Goal: Task Accomplishment & Management: Complete application form

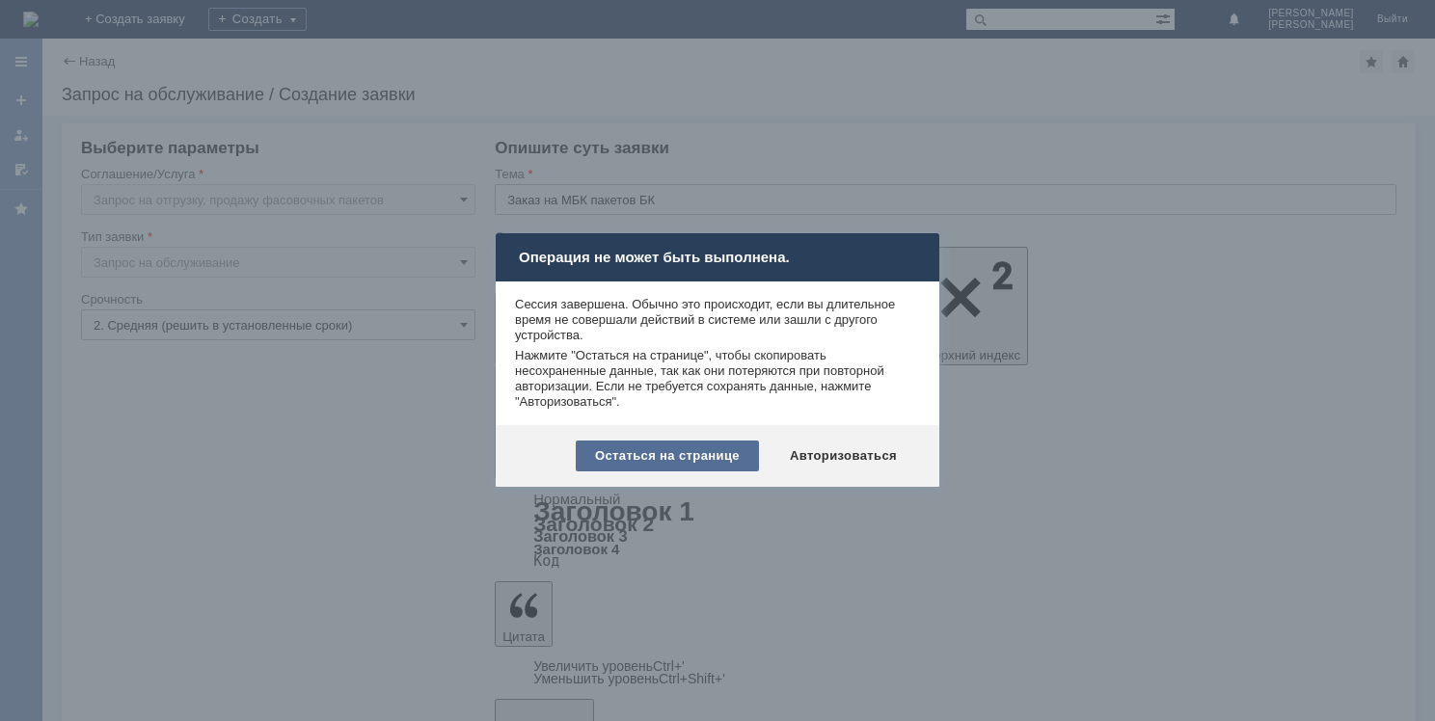
click at [695, 462] on div "Остаться на странице" at bounding box center [667, 456] width 183 height 31
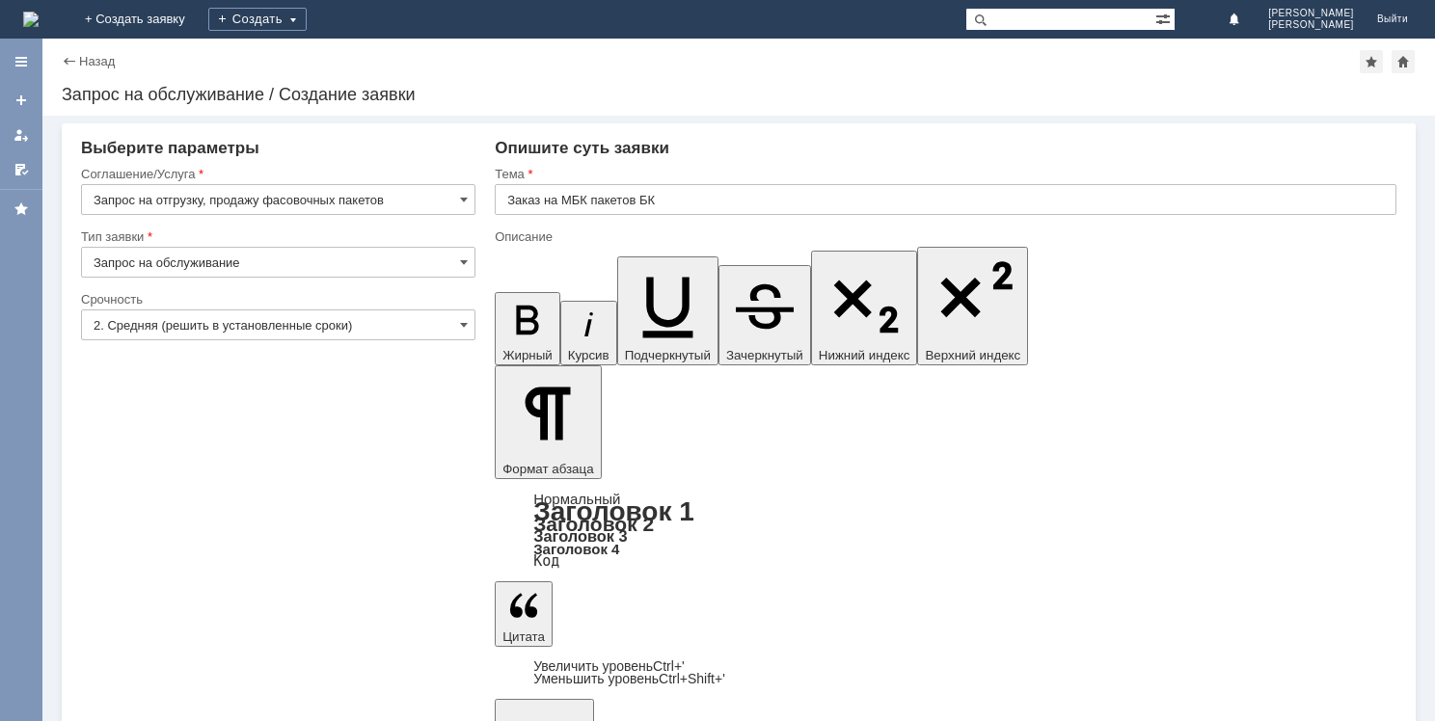
drag, startPoint x: 513, startPoint y: 5622, endPoint x: 831, endPoint y: 5731, distance: 336.4
copy body "Мицук Е.А. Прошу прислать на МБК Челябинск 2 пакеты майка БК маленькие 2 упаков…"
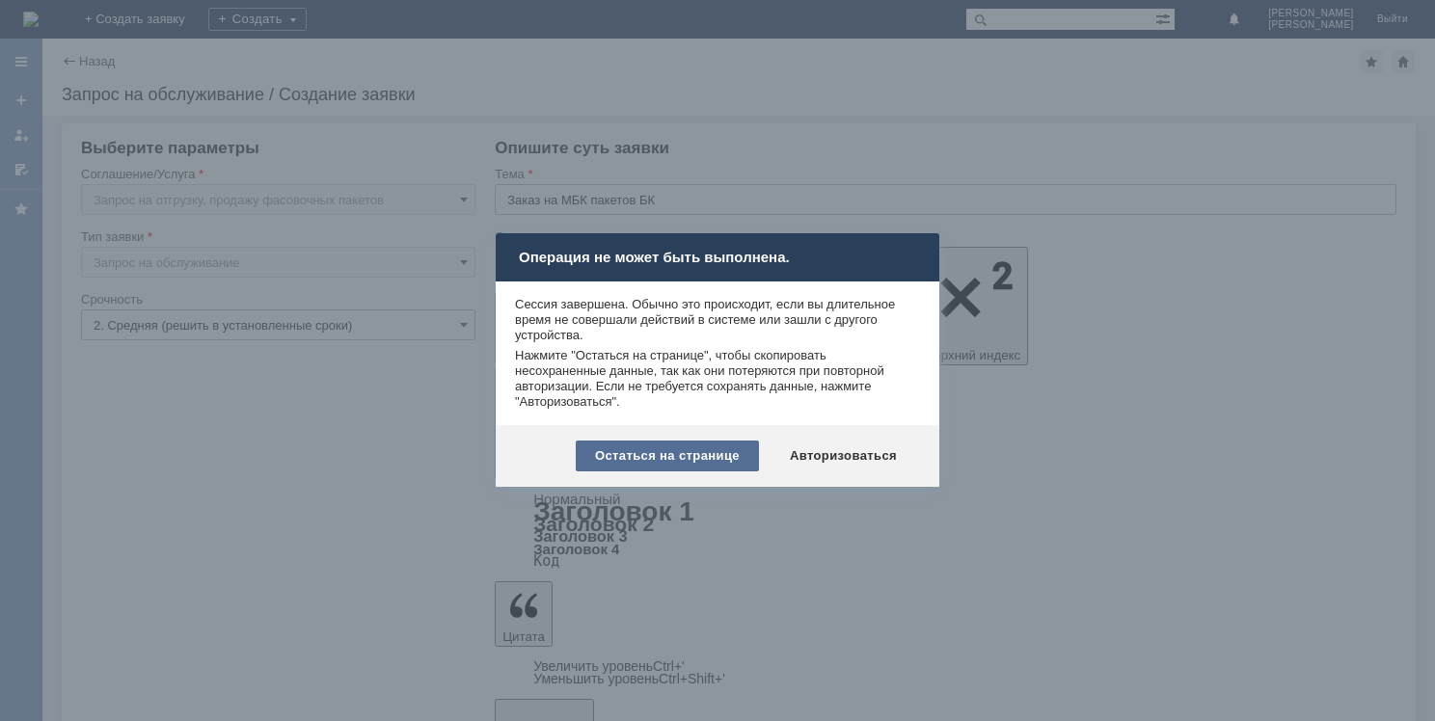
click at [698, 444] on div "Остаться на странице" at bounding box center [667, 456] width 183 height 31
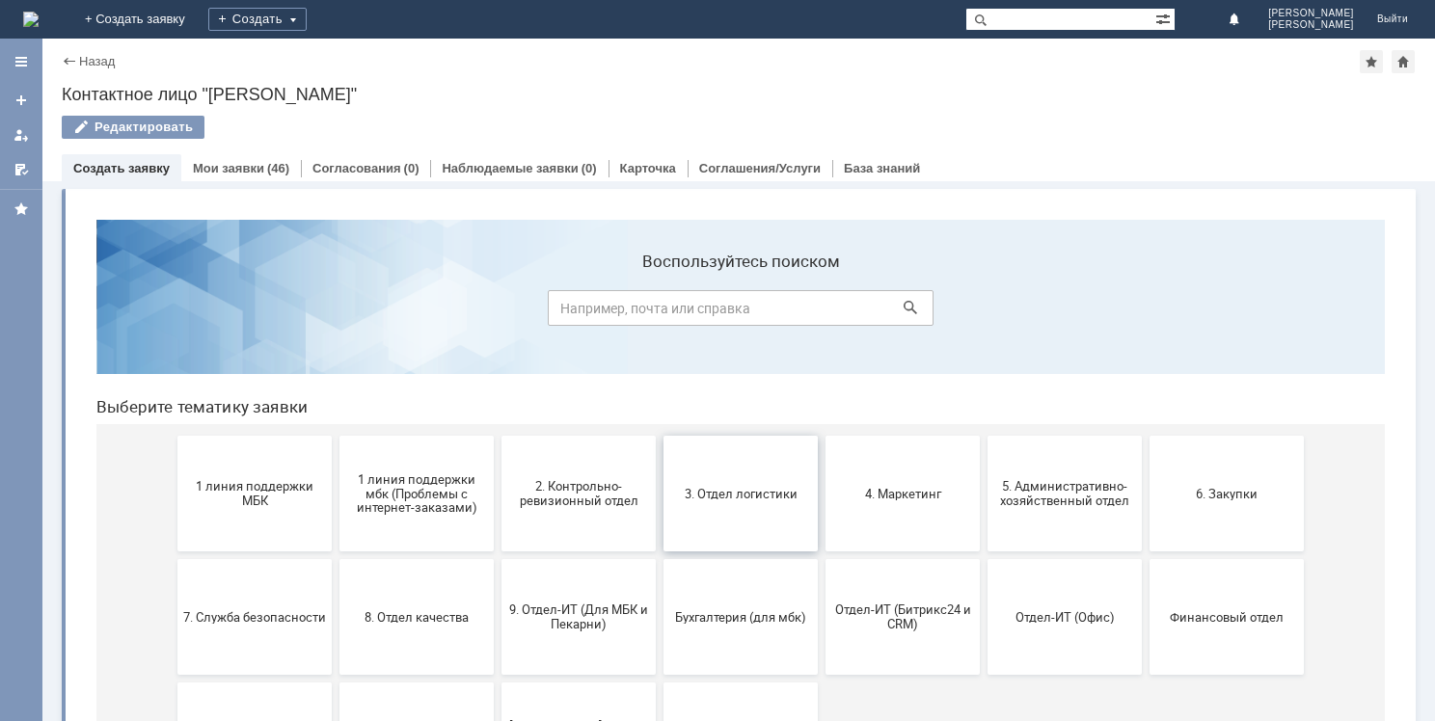
click at [696, 509] on button "3. Отдел логистики" at bounding box center [740, 494] width 154 height 116
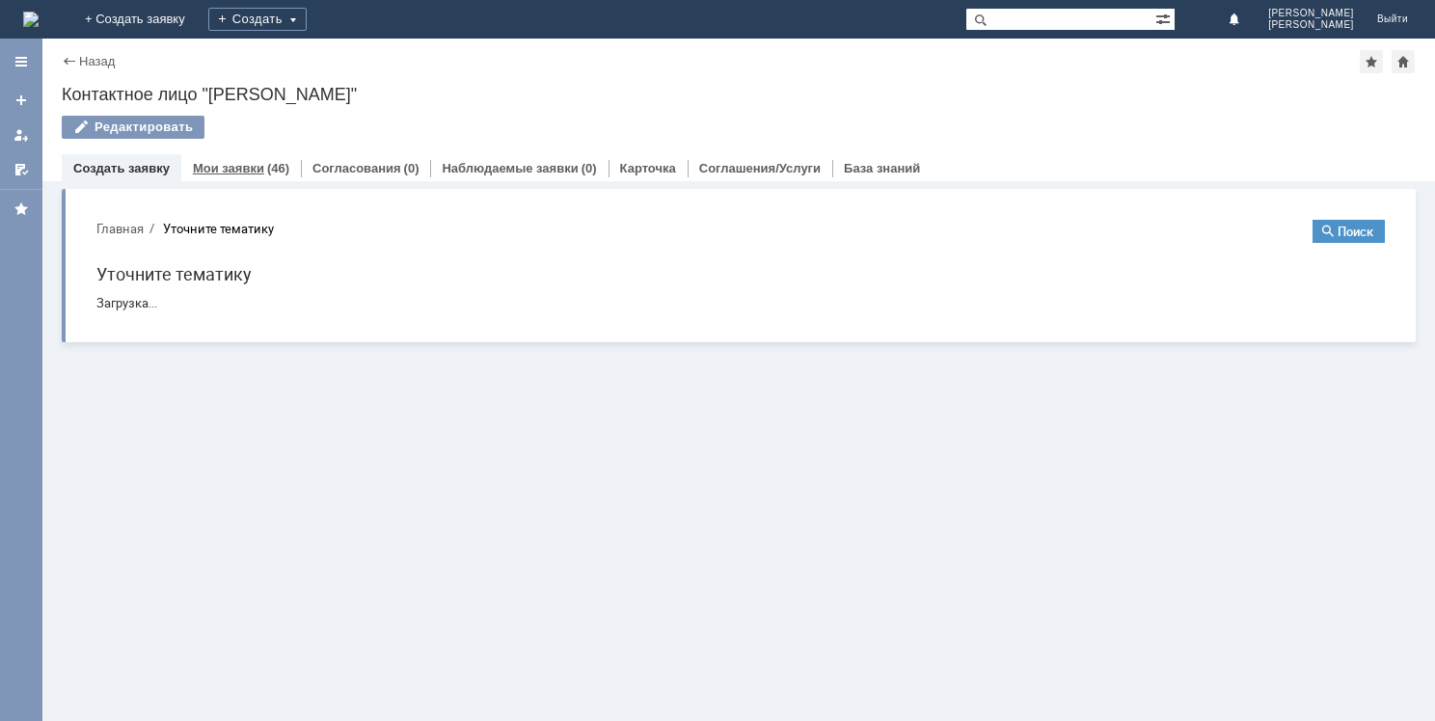
click at [267, 166] on div "(46)" at bounding box center [278, 168] width 22 height 14
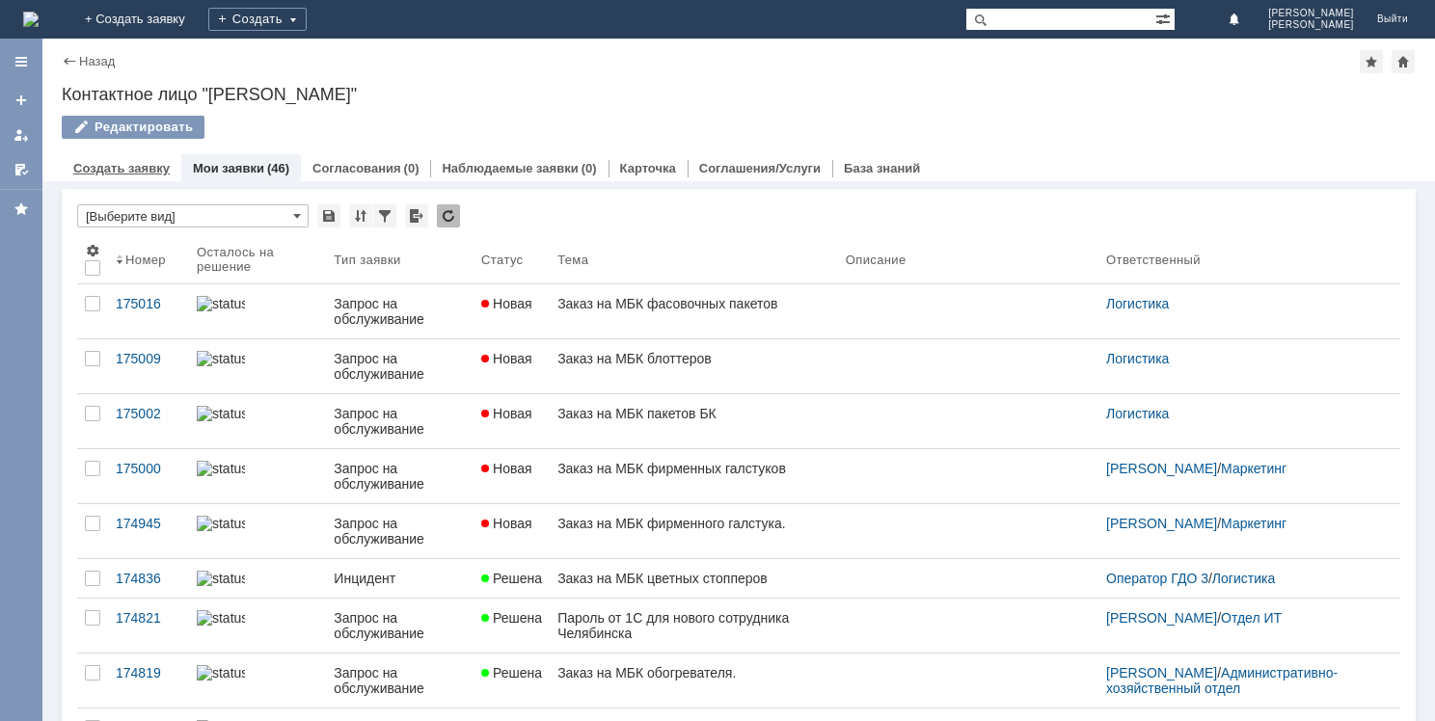
click at [130, 163] on link "Создать заявку" at bounding box center [121, 168] width 96 height 14
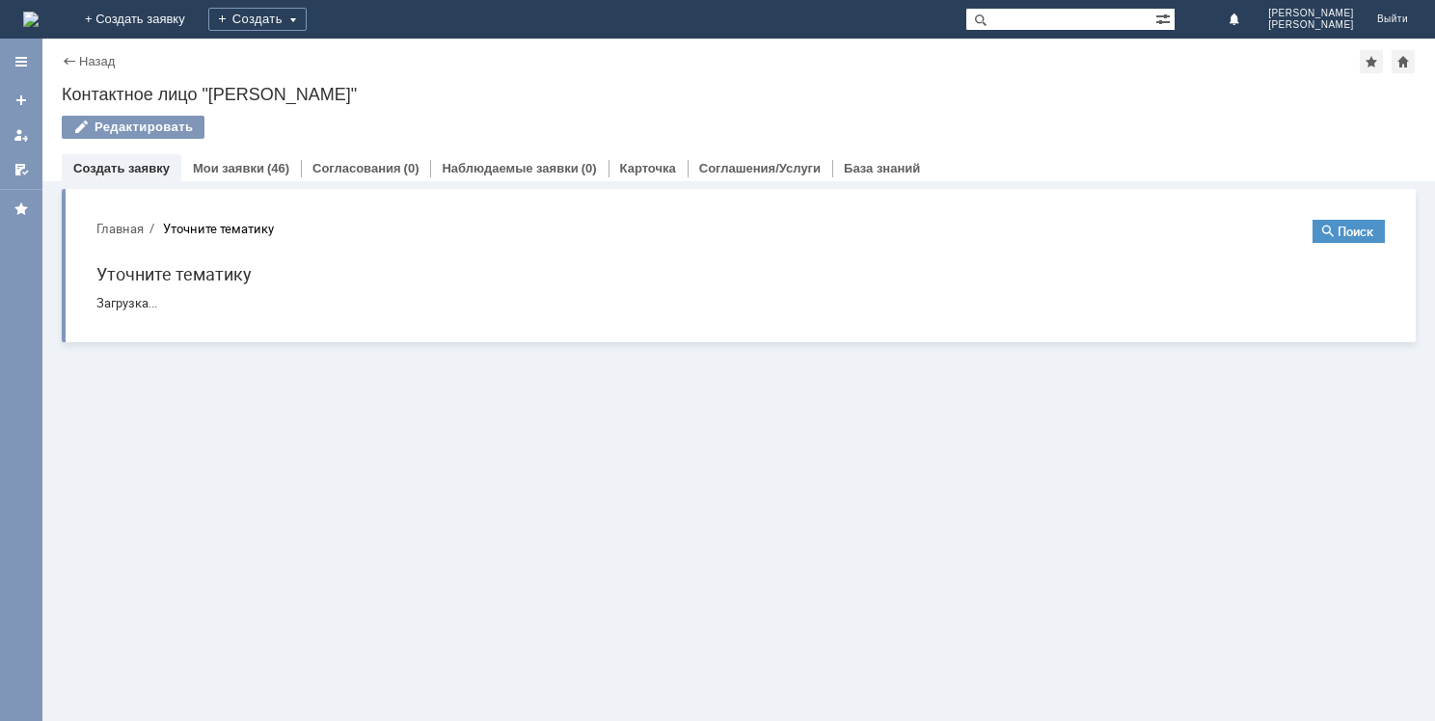
click at [132, 170] on link "Создать заявку" at bounding box center [121, 168] width 96 height 14
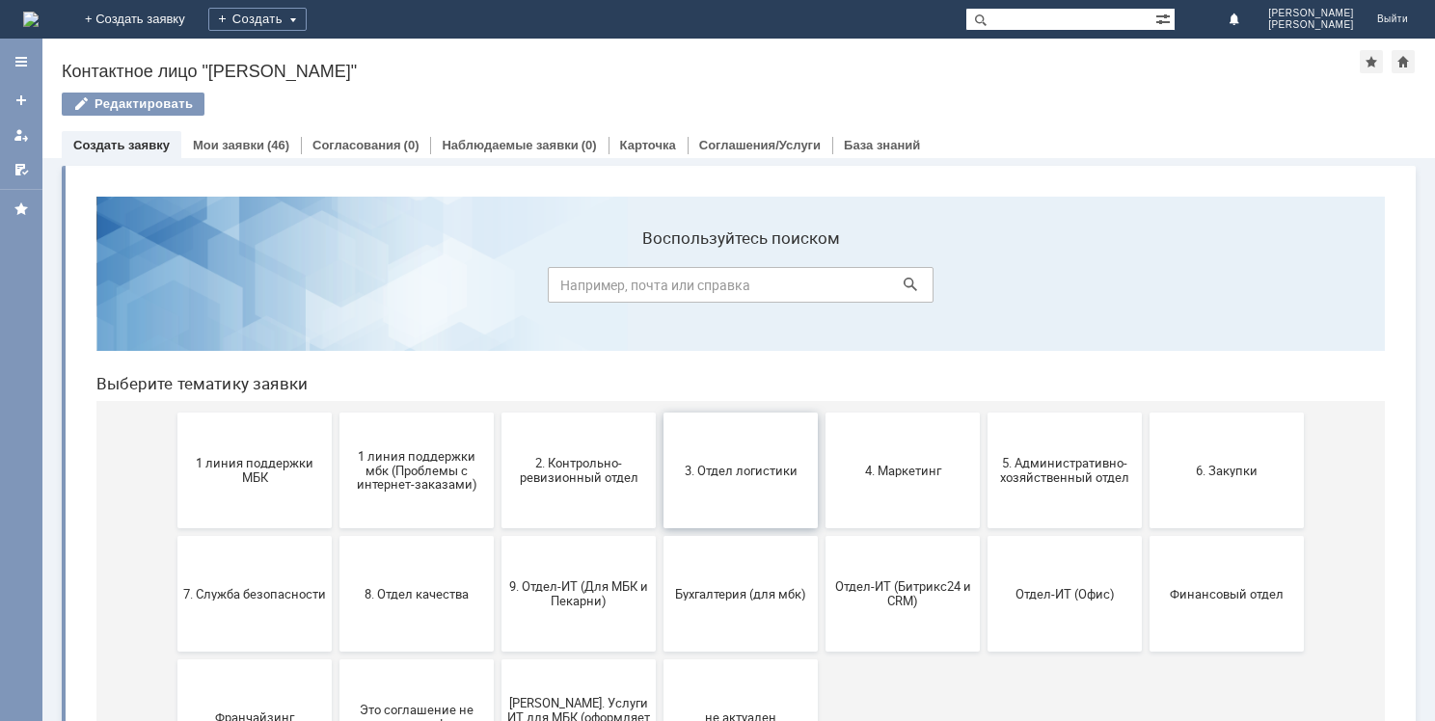
click at [710, 454] on button "3. Отдел логистики" at bounding box center [740, 471] width 154 height 116
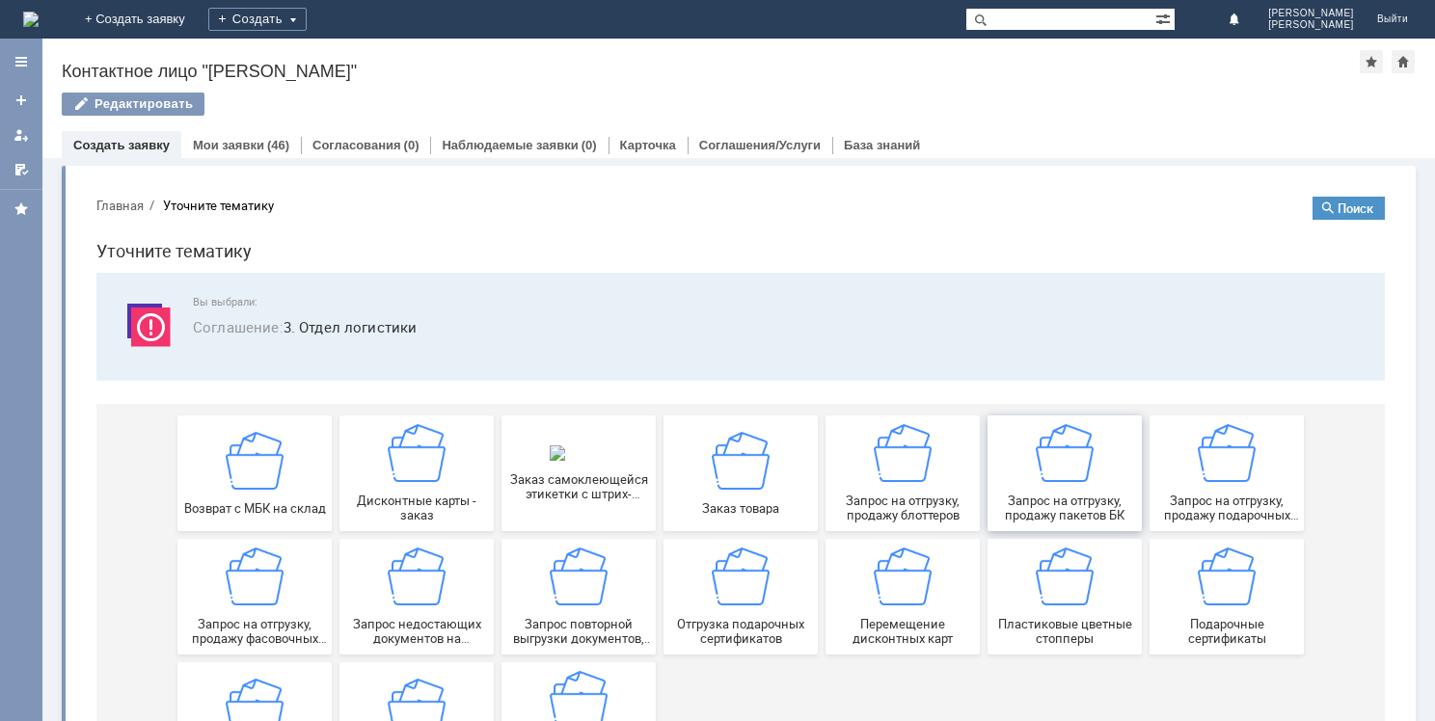
click at [1073, 473] on img at bounding box center [1065, 453] width 58 height 58
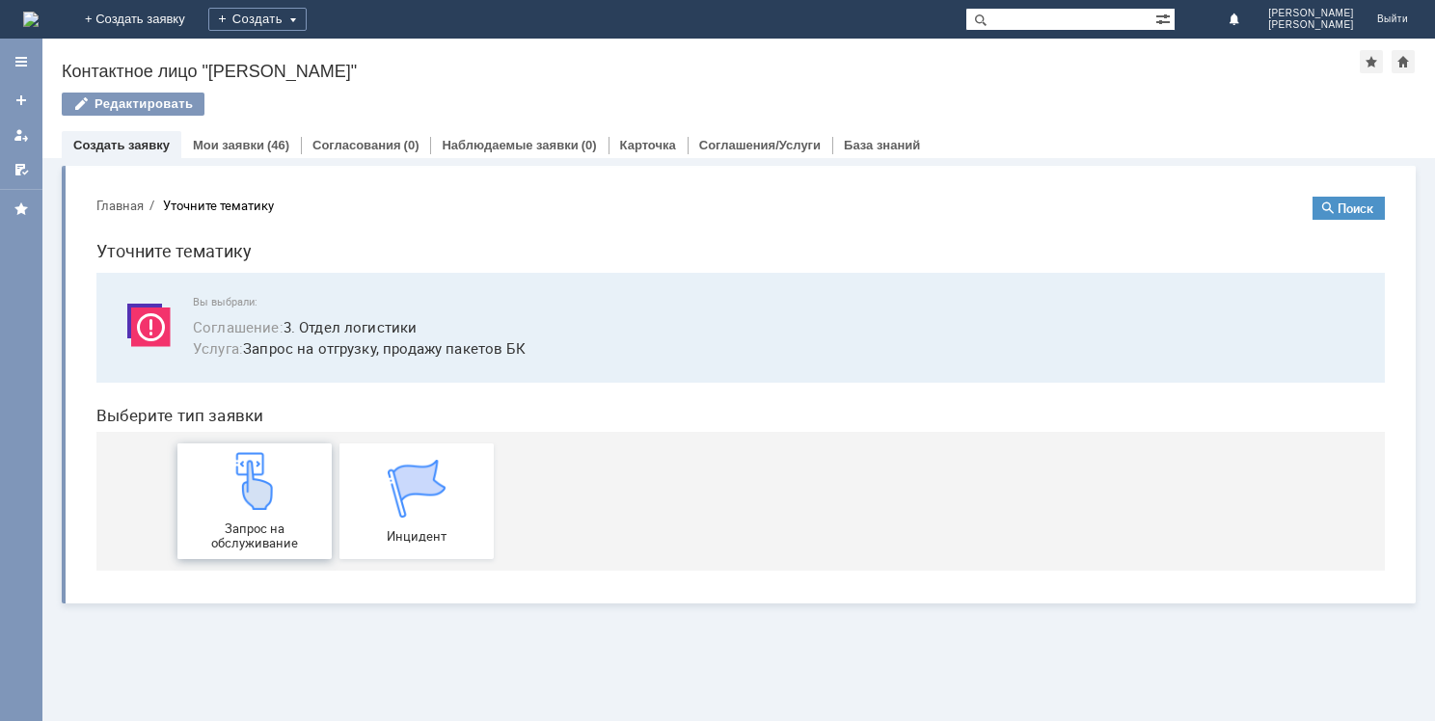
click at [257, 522] on span "Запрос на обслуживание" at bounding box center [254, 536] width 143 height 29
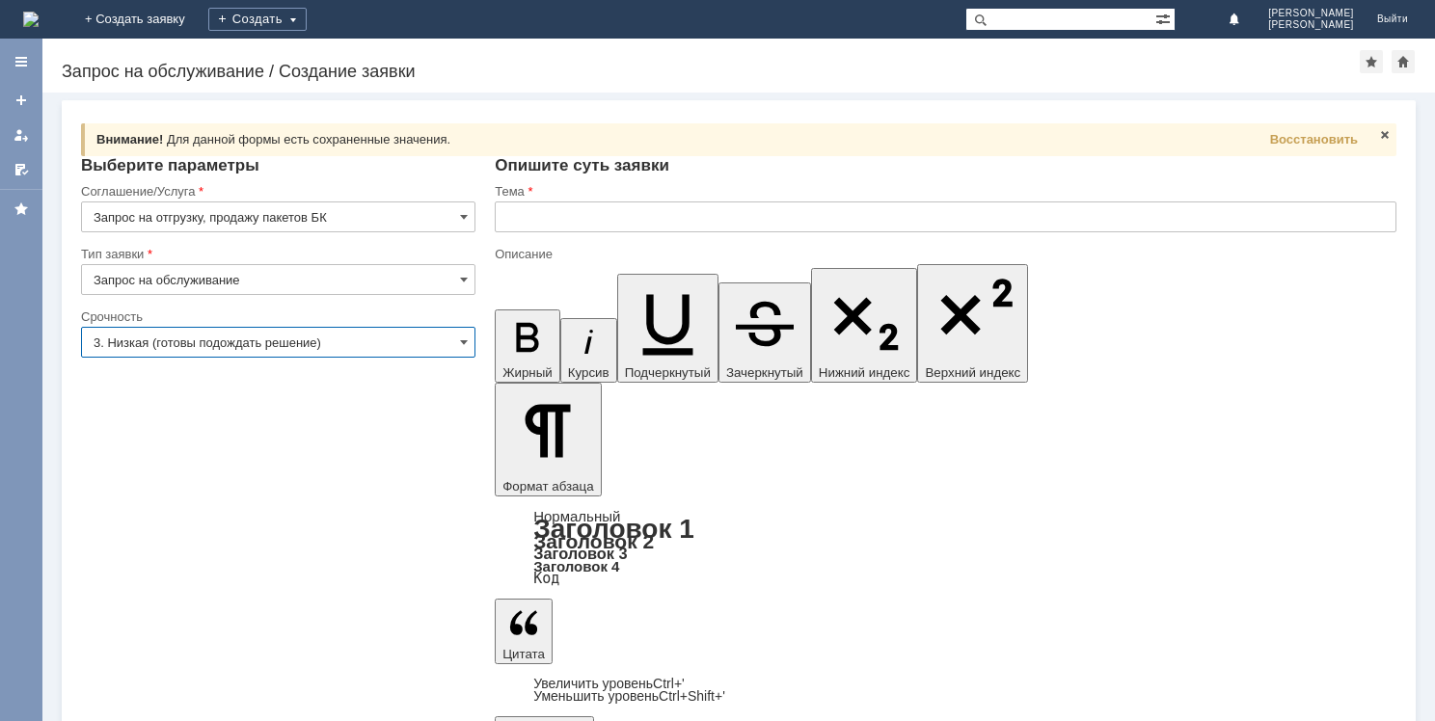
click at [293, 341] on input "3. Низкая (готовы подождать решение)" at bounding box center [278, 342] width 394 height 31
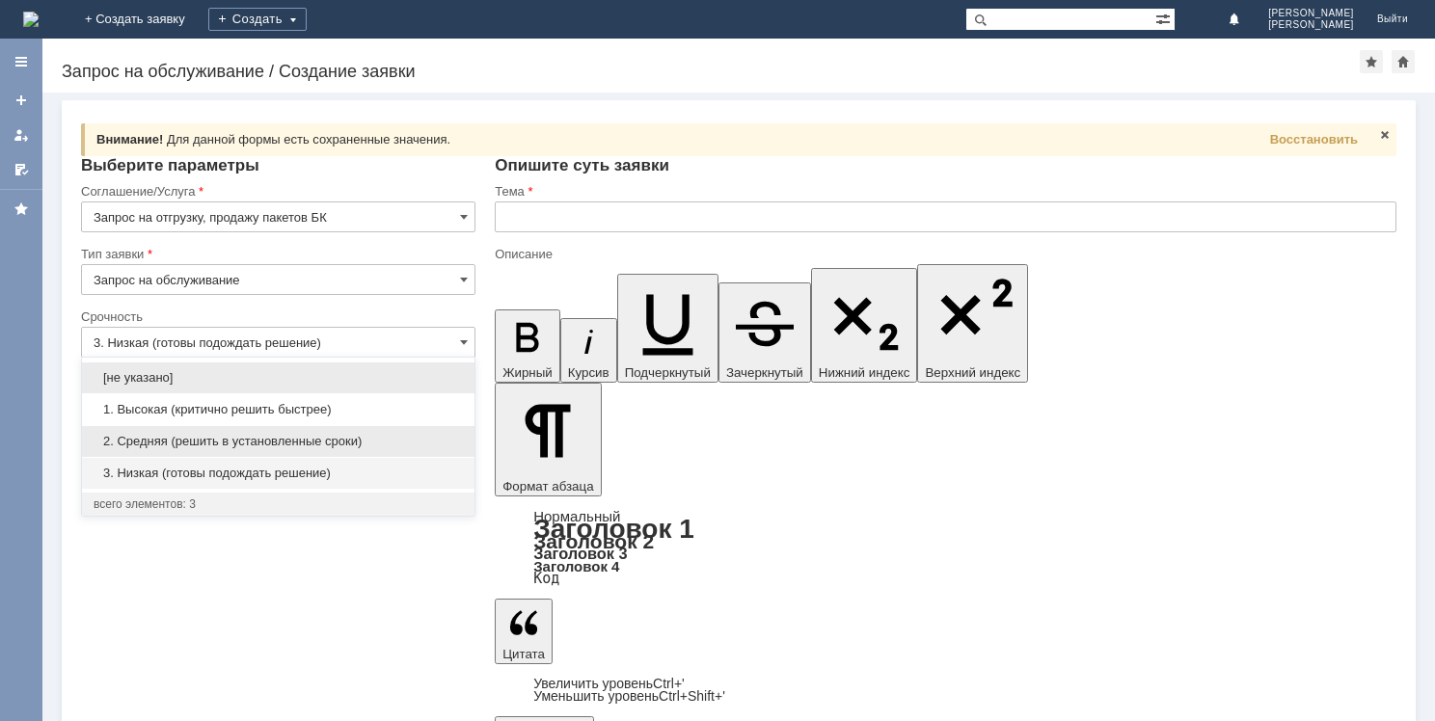
click at [284, 447] on span "2. Средняя (решить в установленные сроки)" at bounding box center [278, 441] width 369 height 15
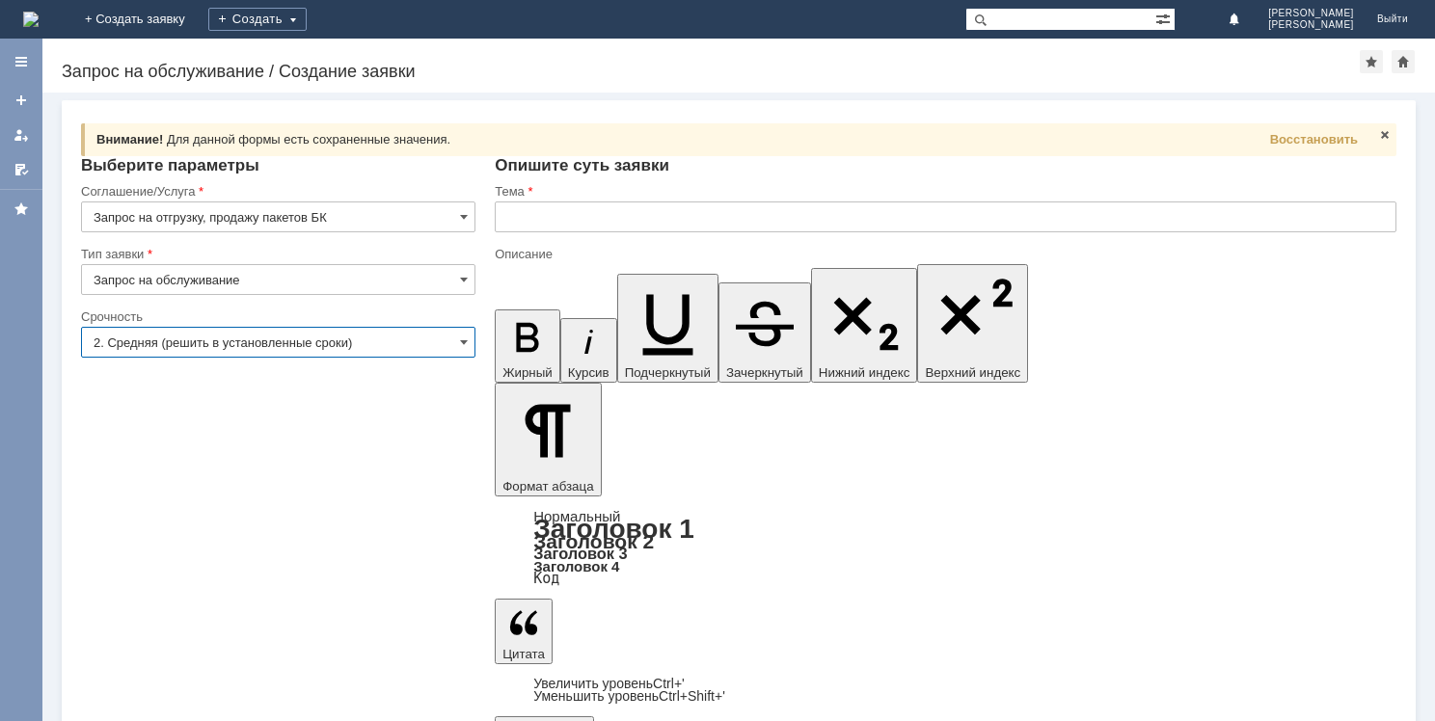
type input "2. Средняя (решить в установленные сроки)"
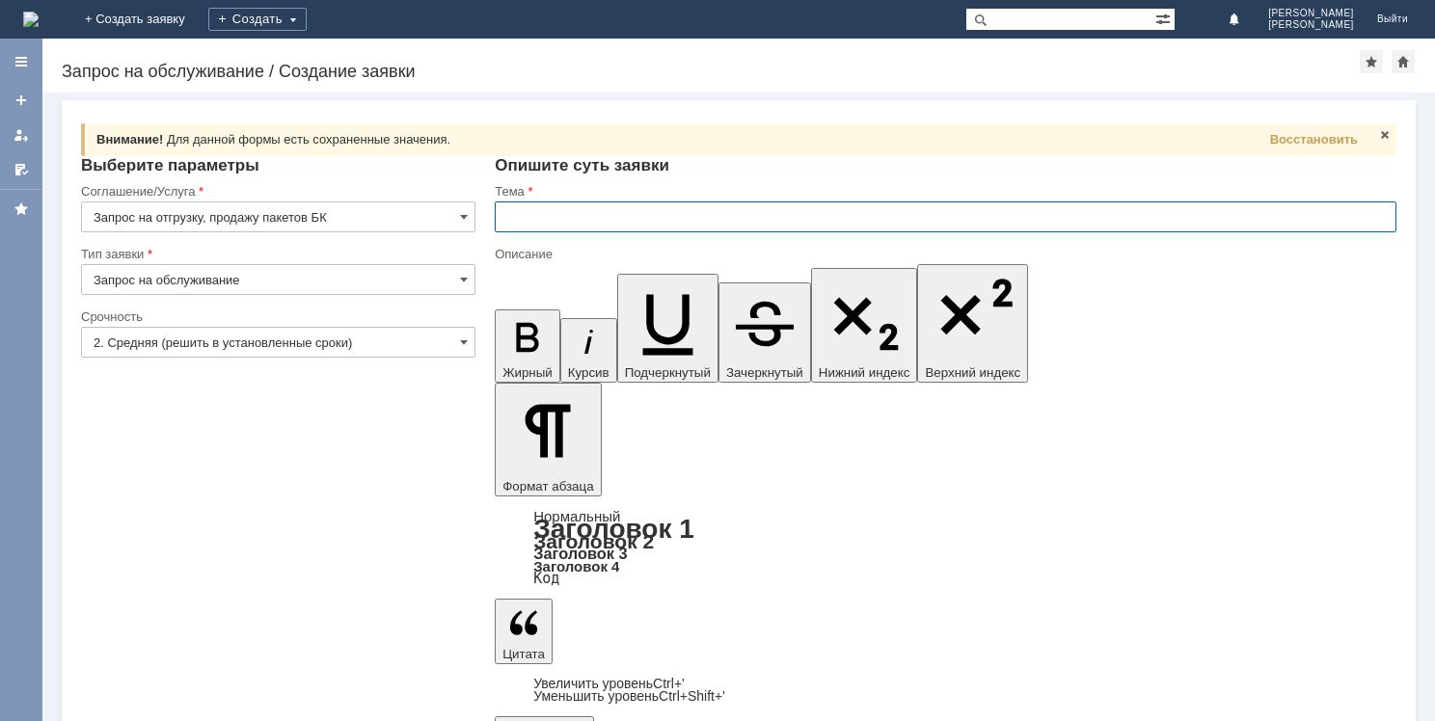
click at [570, 212] on input "text" at bounding box center [946, 217] width 902 height 31
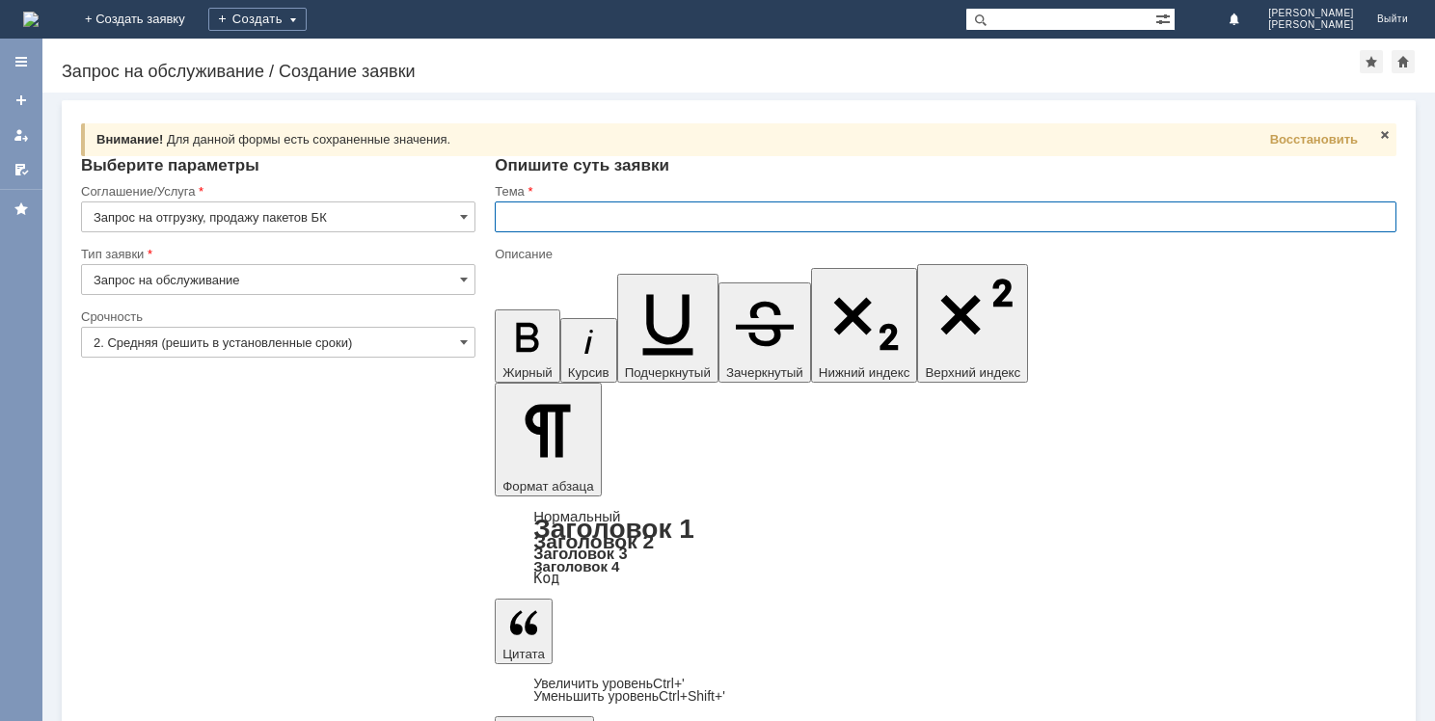
click at [589, 220] on input "text" at bounding box center [946, 217] width 902 height 31
type input "Заказ на МБК пакетов БК"
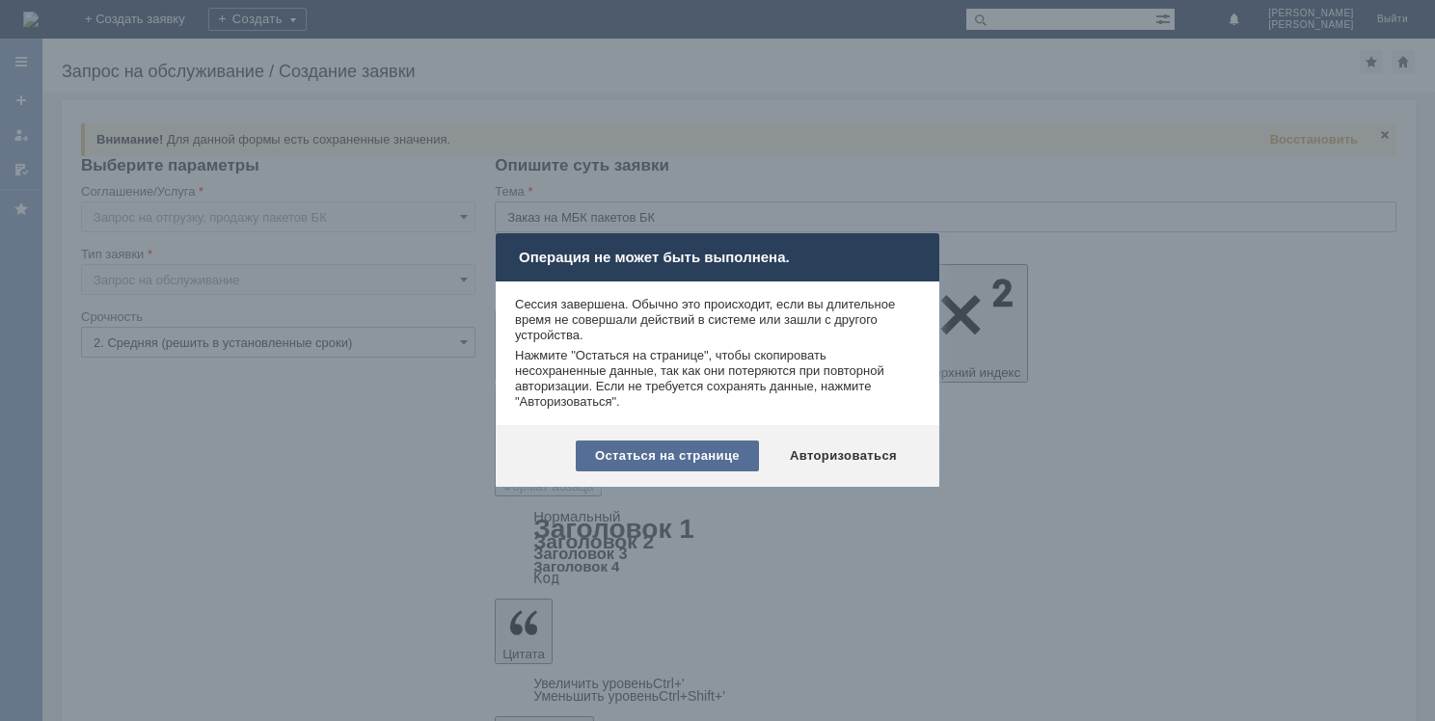
click at [676, 448] on div "Остаться на странице" at bounding box center [667, 456] width 183 height 31
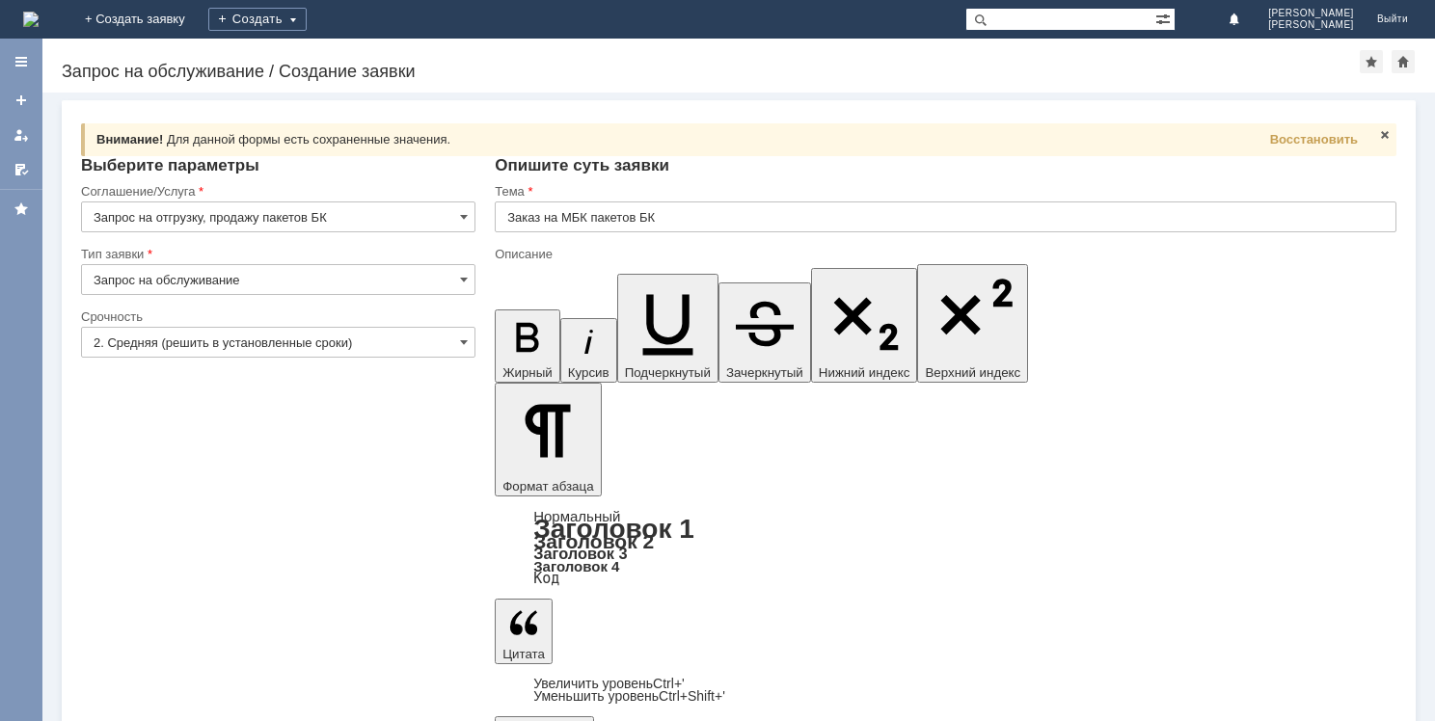
drag, startPoint x: 512, startPoint y: 5638, endPoint x: 1233, endPoint y: 5748, distance: 729.8
copy body "Мицук Е.А. Прошу прислать на МБК Челябинск 2 пакеты майка БК маленькие 2 упаков…"
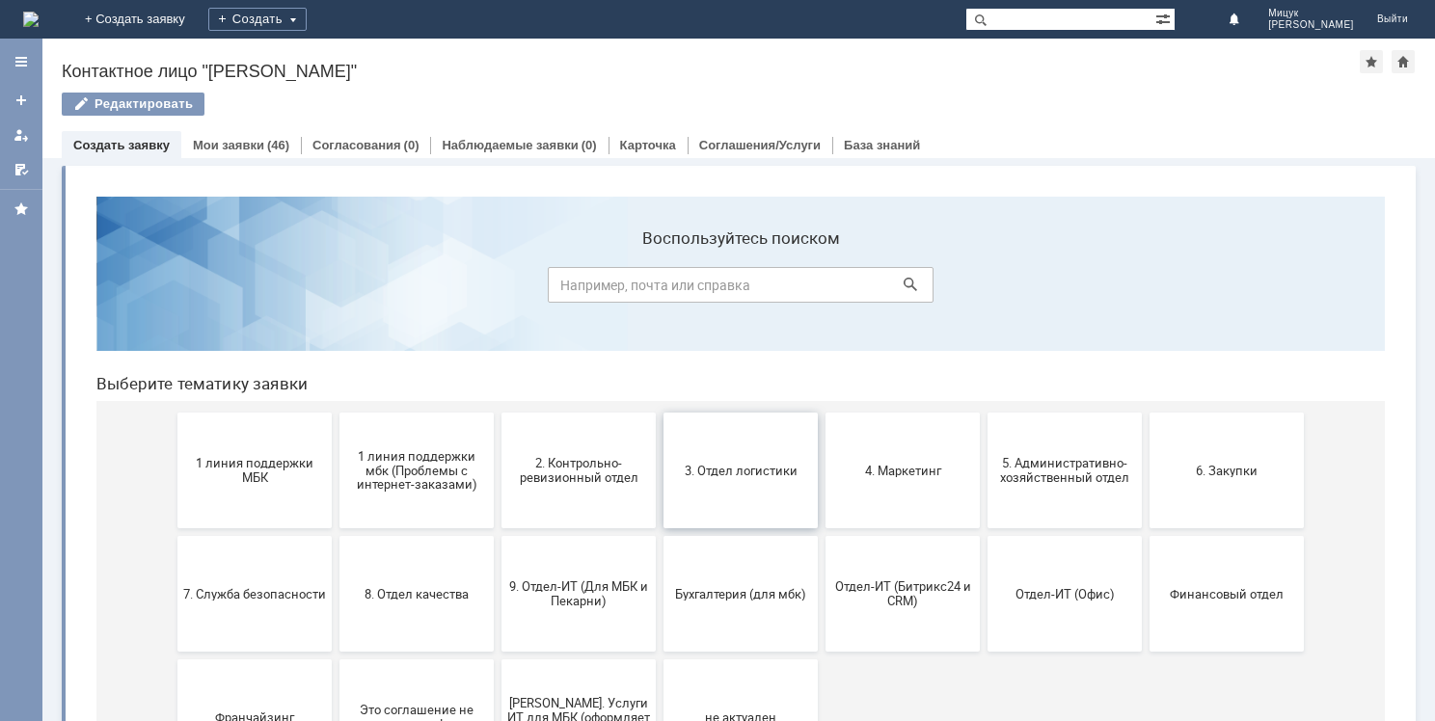
click at [733, 461] on button "3. Отдел логистики" at bounding box center [740, 471] width 154 height 116
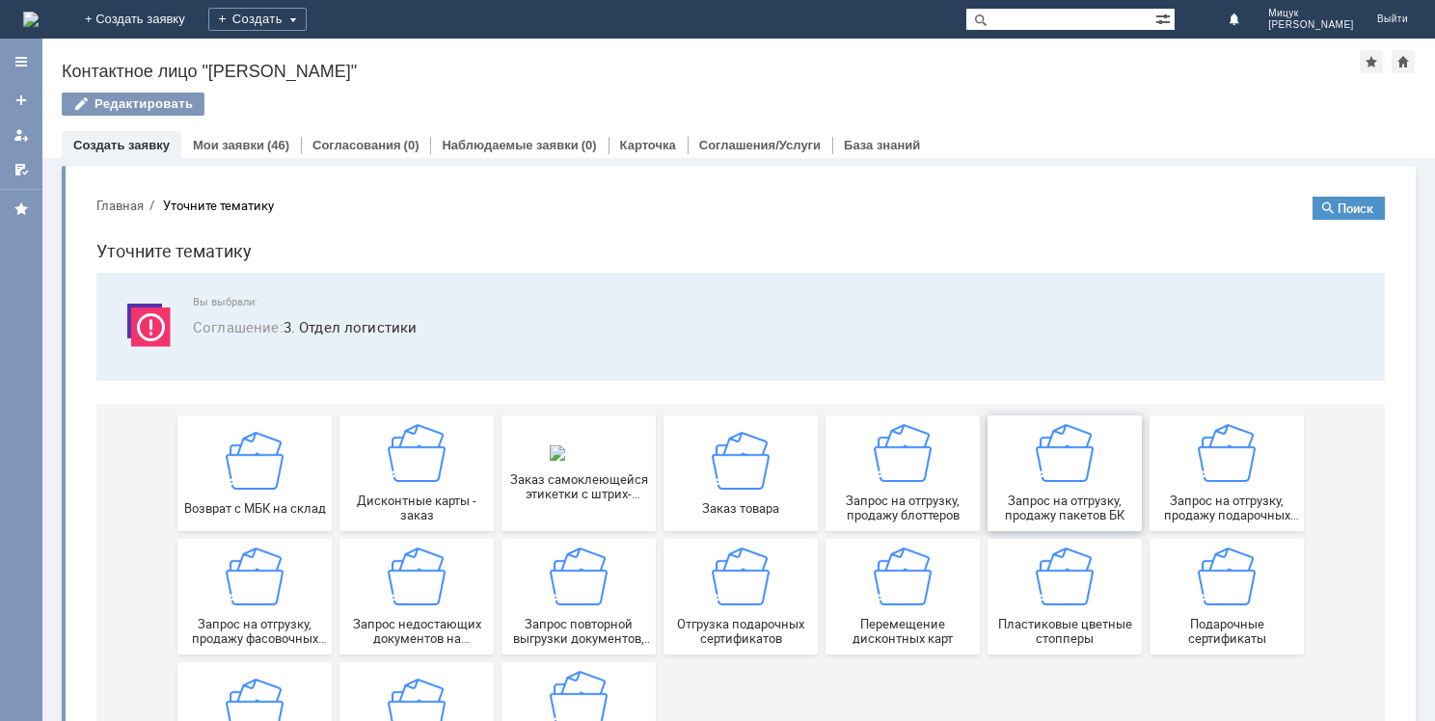
click at [1061, 497] on span "Запрос на отгрузку, продажу пакетов БК" at bounding box center [1064, 508] width 143 height 29
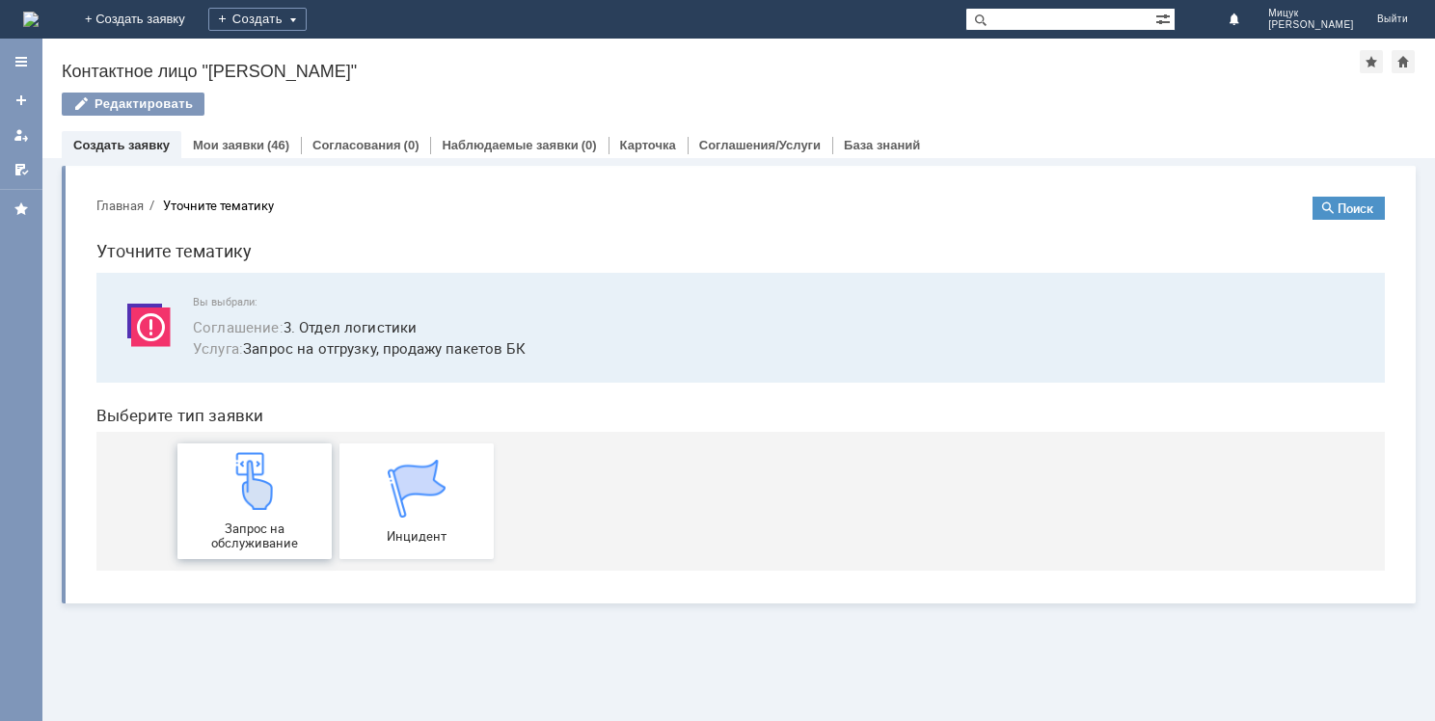
click at [244, 516] on div "Запрос на обслуживание" at bounding box center [254, 501] width 143 height 98
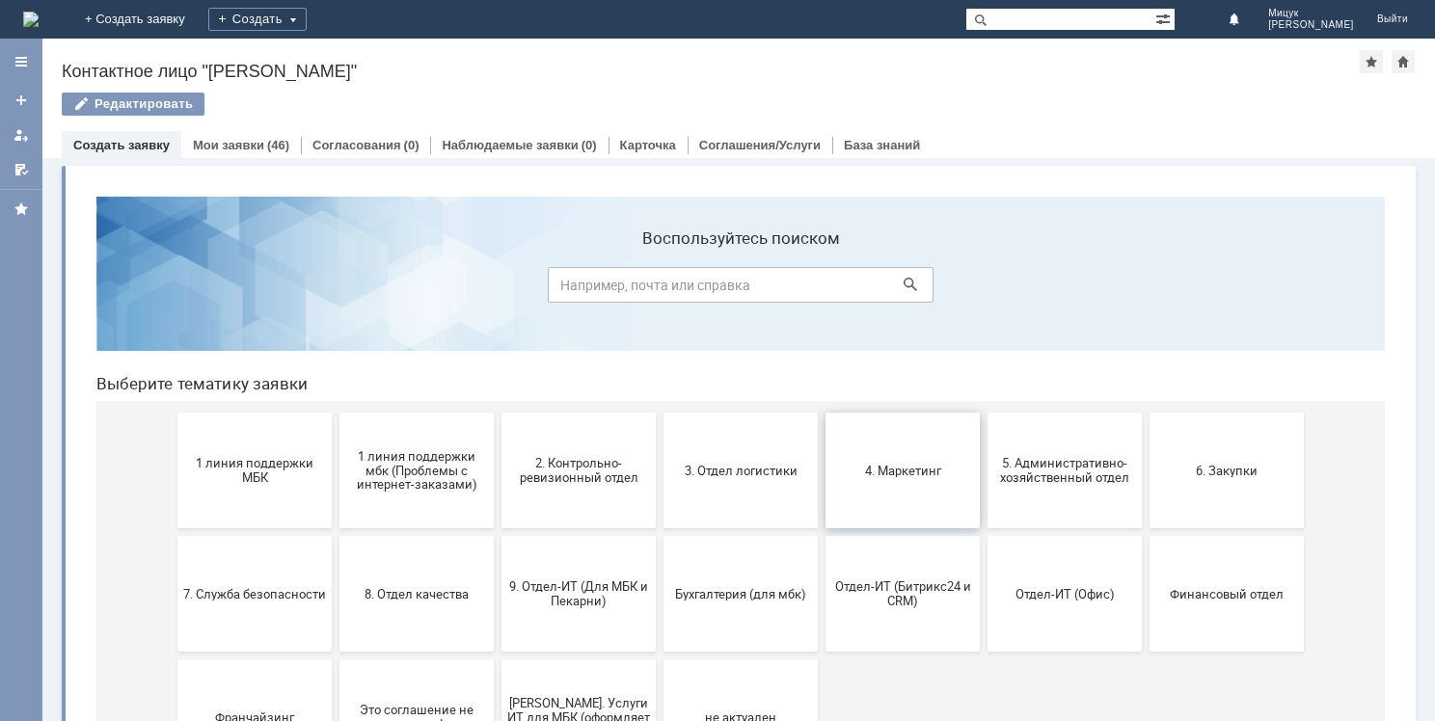
click at [882, 494] on button "4. Маркетинг" at bounding box center [902, 471] width 154 height 116
click at [749, 504] on button "3. Отдел логистики" at bounding box center [740, 471] width 154 height 116
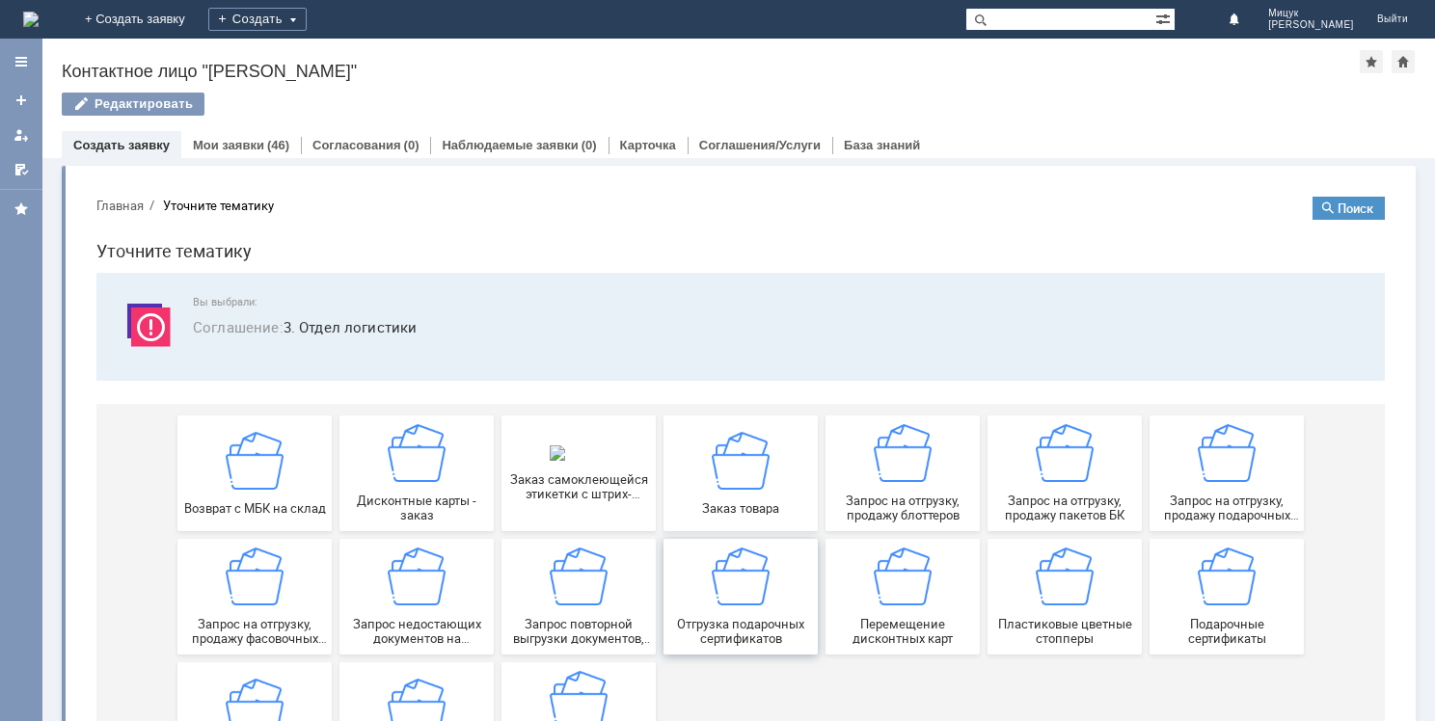
scroll to position [60, 0]
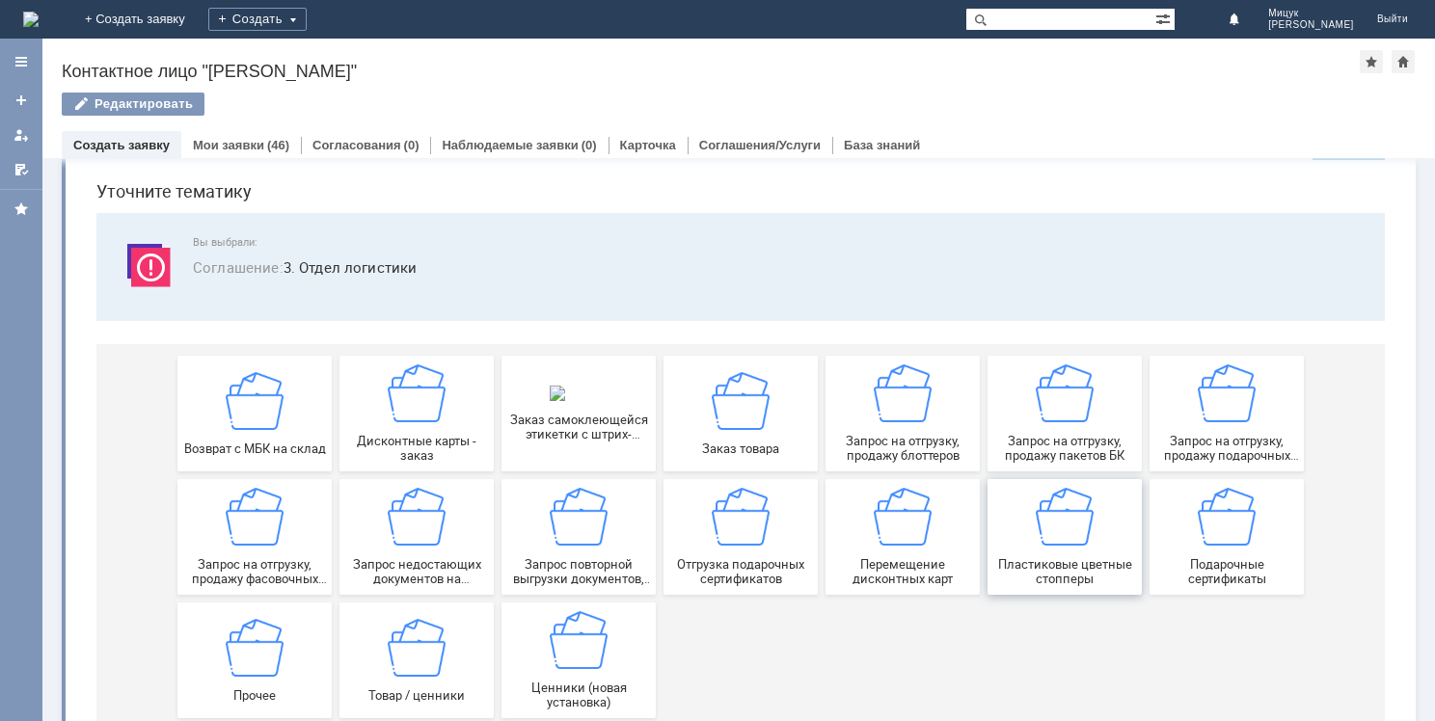
click at [1050, 531] on img at bounding box center [1065, 517] width 58 height 58
click at [230, 146] on link "Мои заявки" at bounding box center [228, 145] width 71 height 14
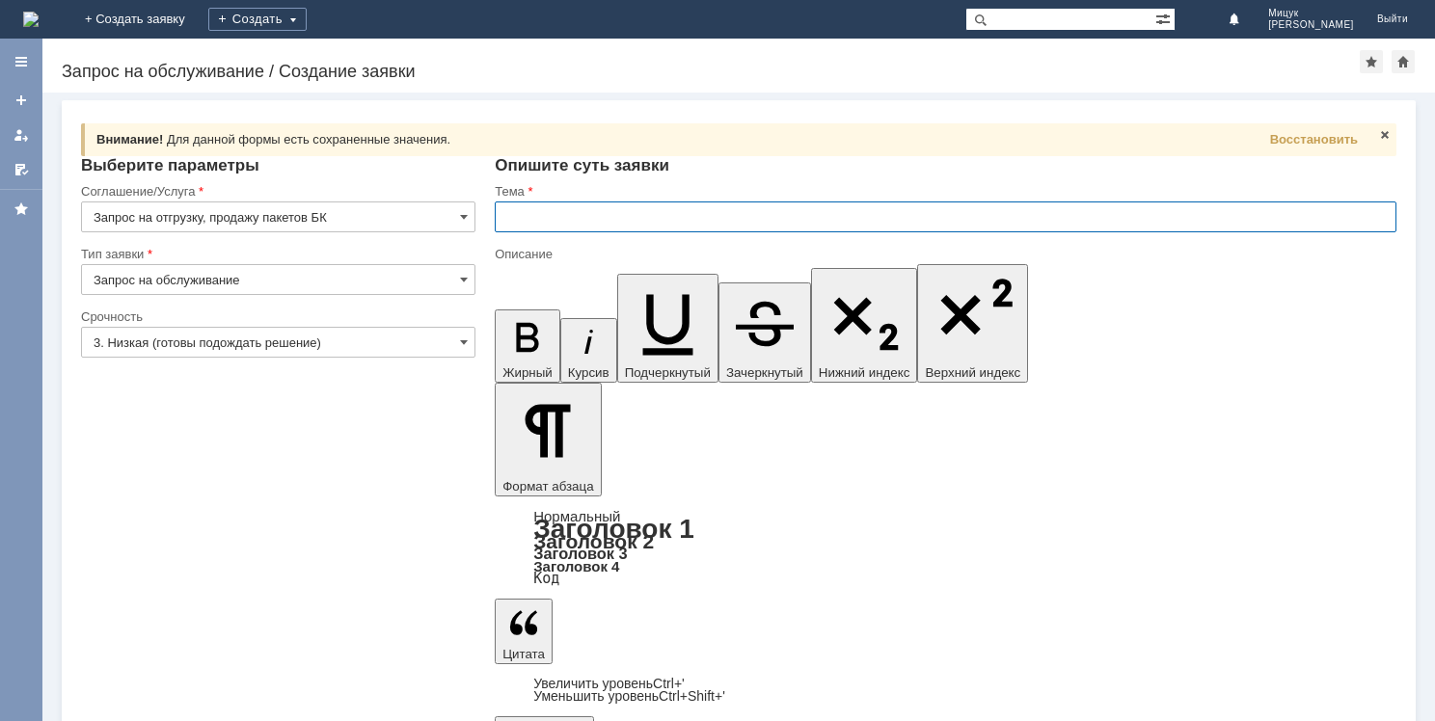
click at [532, 204] on input "text" at bounding box center [946, 217] width 902 height 31
click at [1385, 130] on span at bounding box center [1384, 134] width 15 height 15
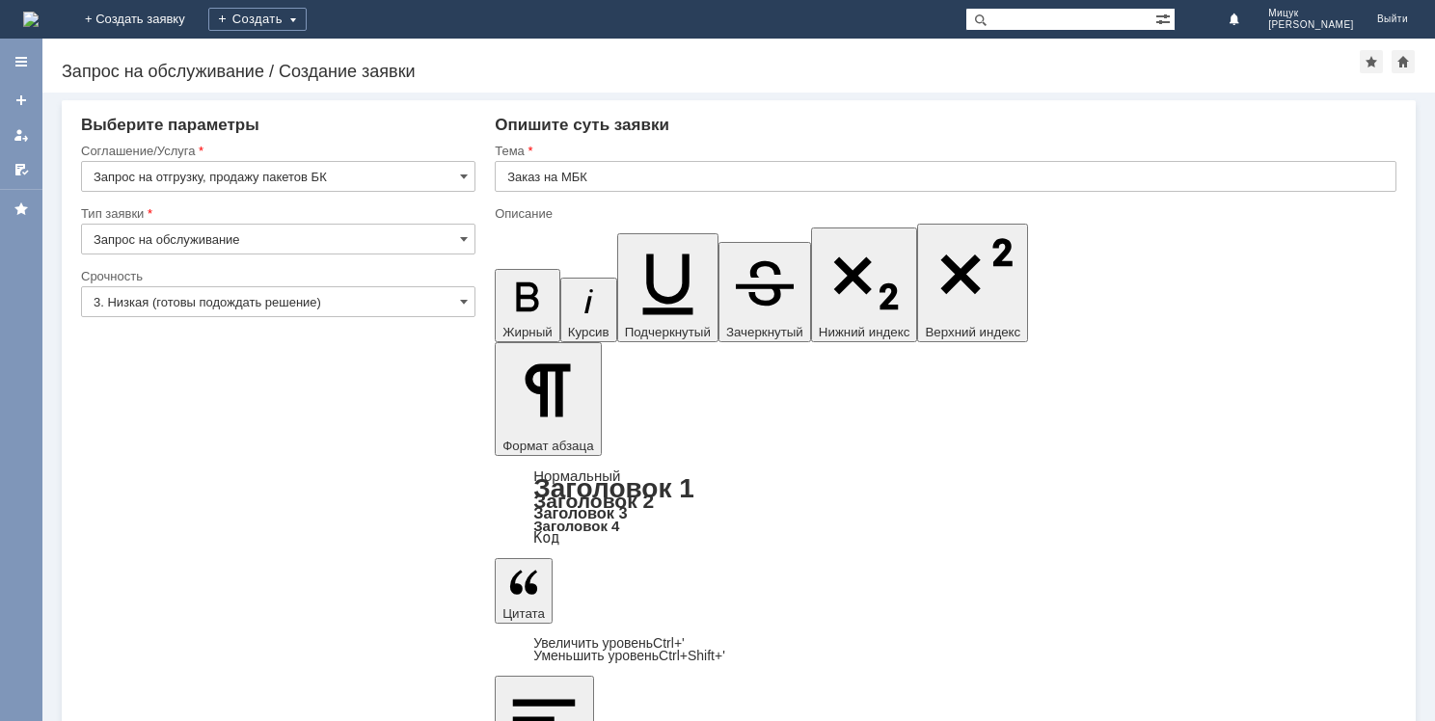
click at [683, 170] on input "Заказ на МБК" at bounding box center [946, 176] width 902 height 31
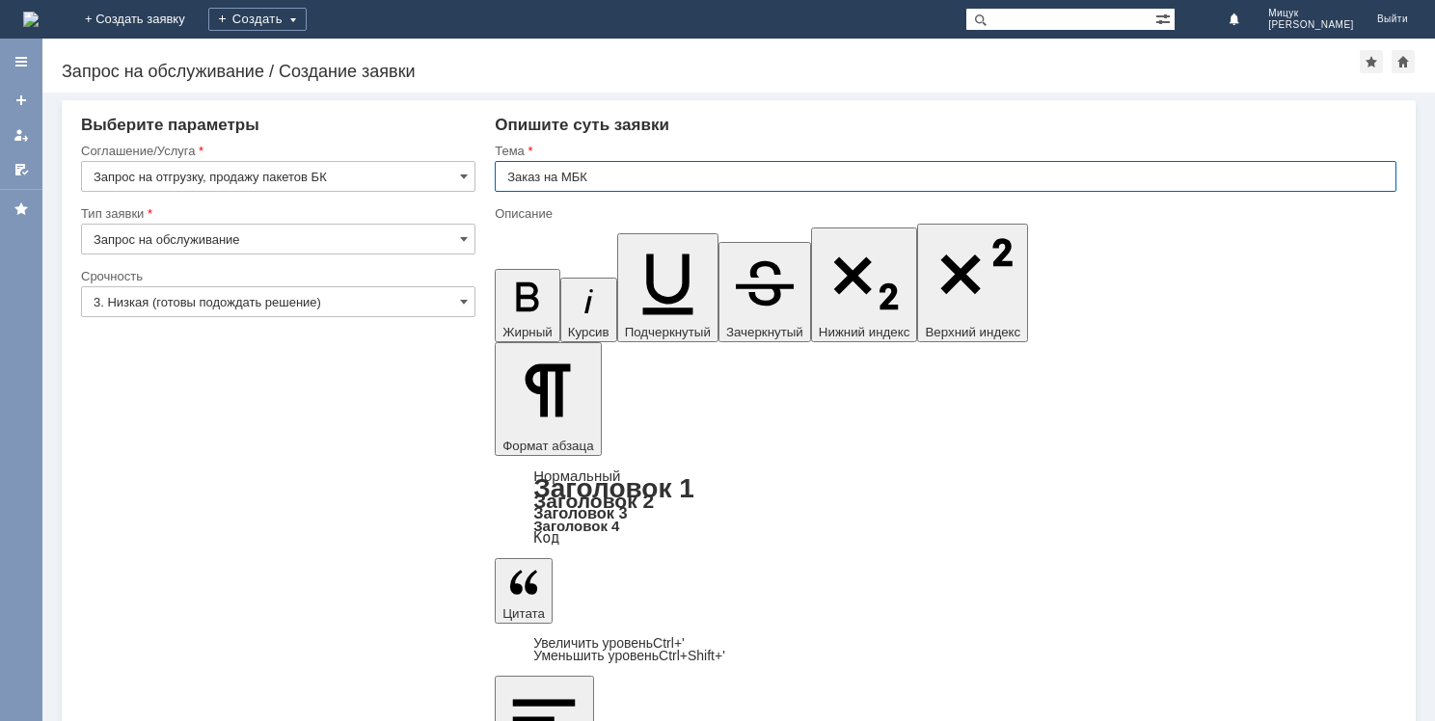
click at [683, 170] on input "Заказ на МБК" at bounding box center [946, 176] width 902 height 31
type input "Заказ на МБК пакетов БК"
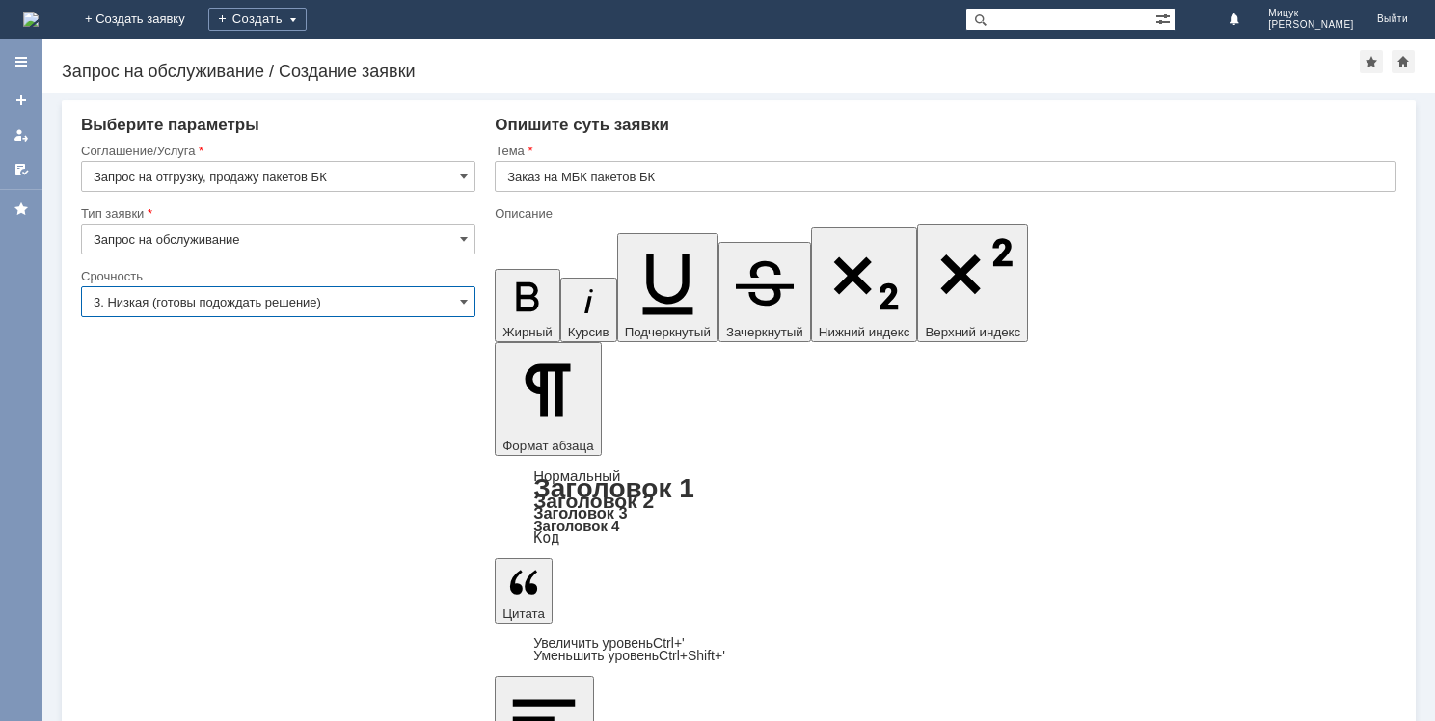
click at [170, 294] on input "3. Низкая (готовы подождать решение)" at bounding box center [278, 301] width 394 height 31
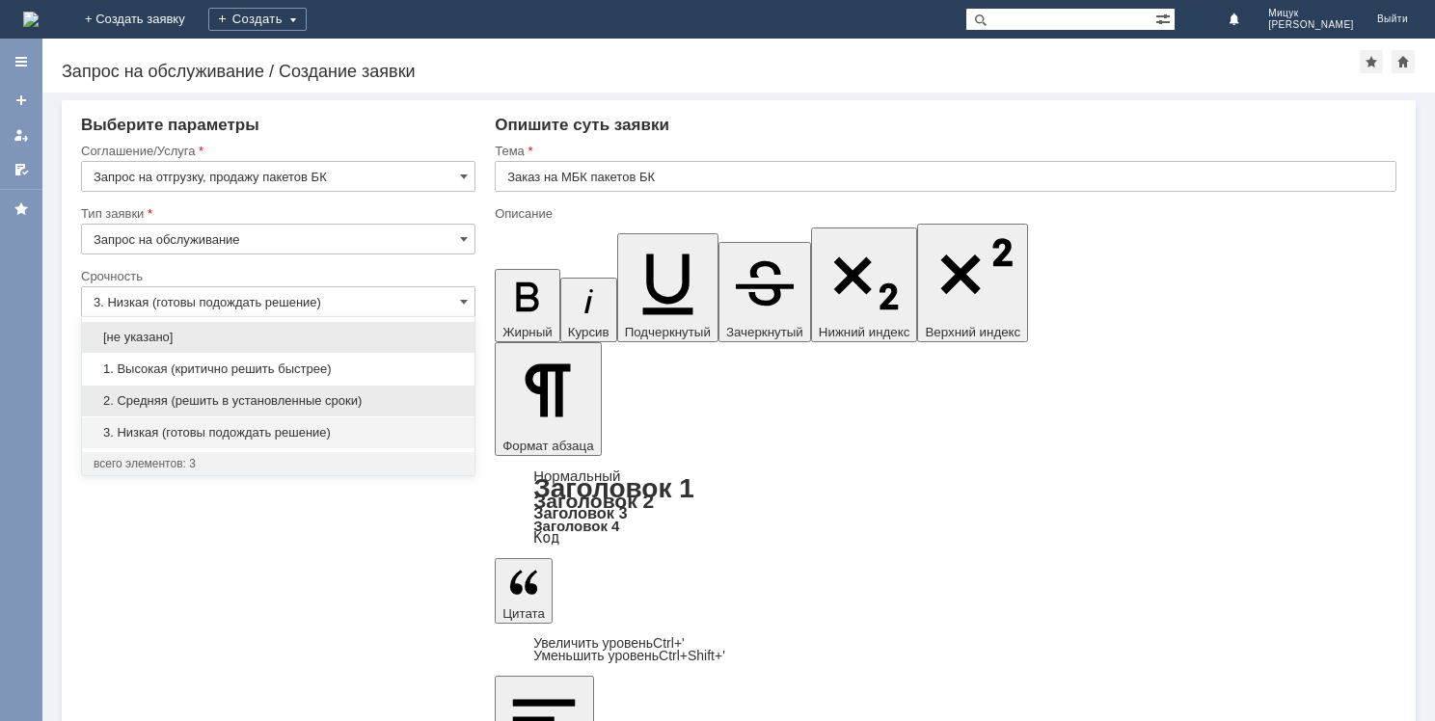
click at [191, 396] on span "2. Средняя (решить в установленные сроки)" at bounding box center [278, 400] width 369 height 15
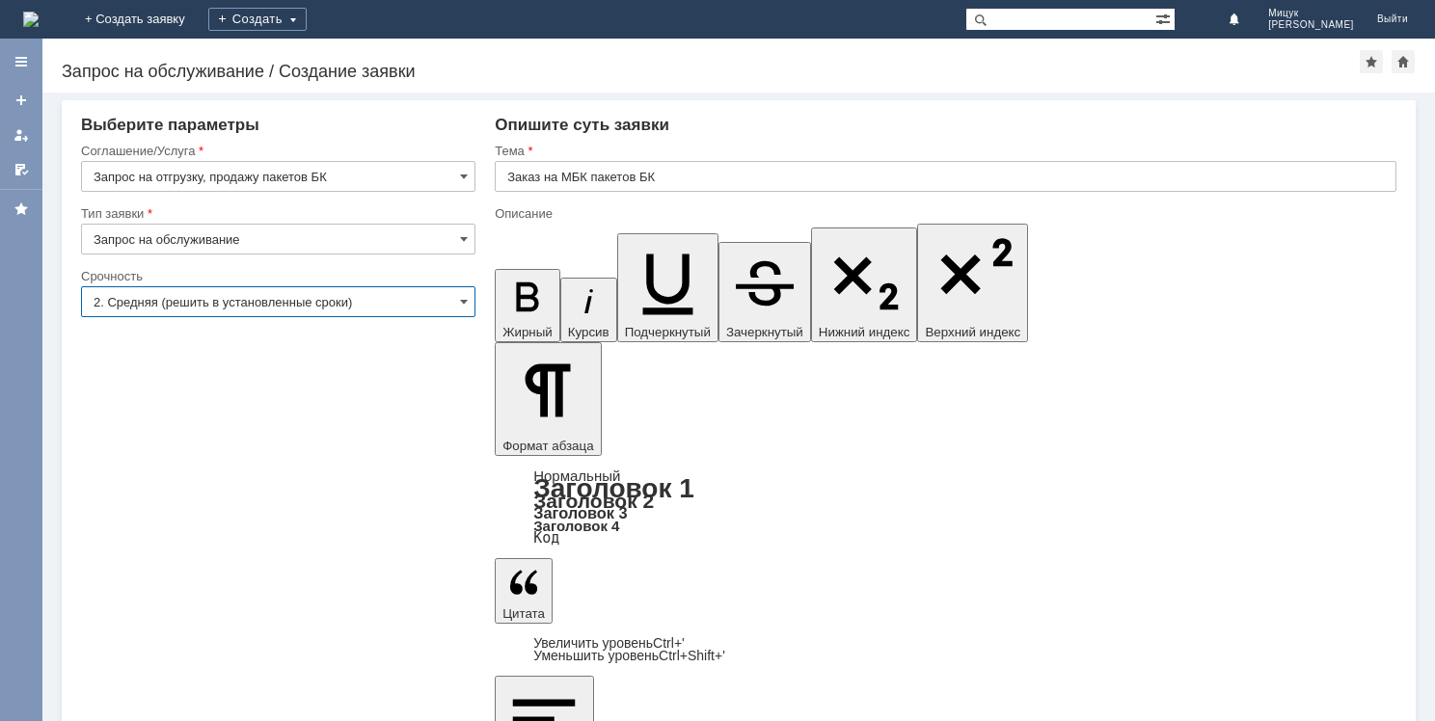
type input "2. Средняя (решить в установленные сроки)"
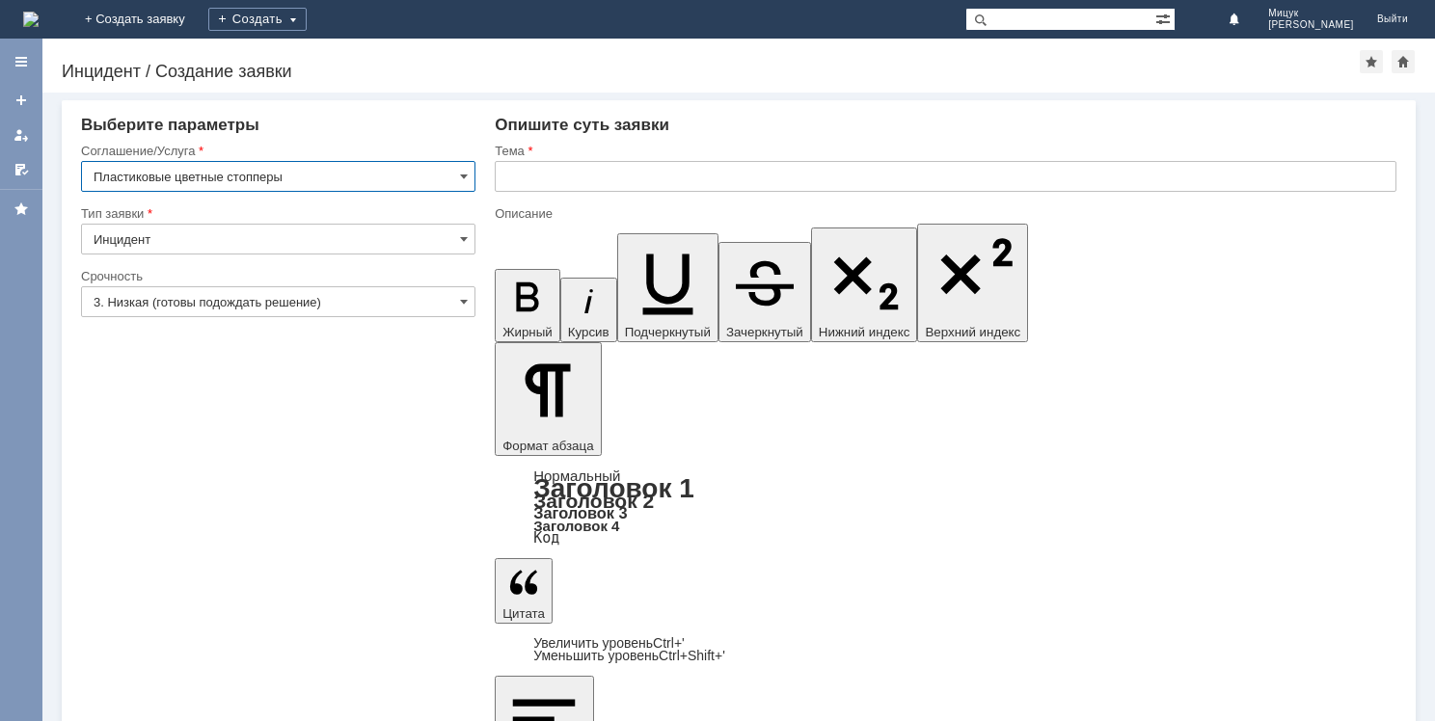
click at [316, 293] on input "3. Низкая (готовы подождать решение)" at bounding box center [278, 301] width 394 height 31
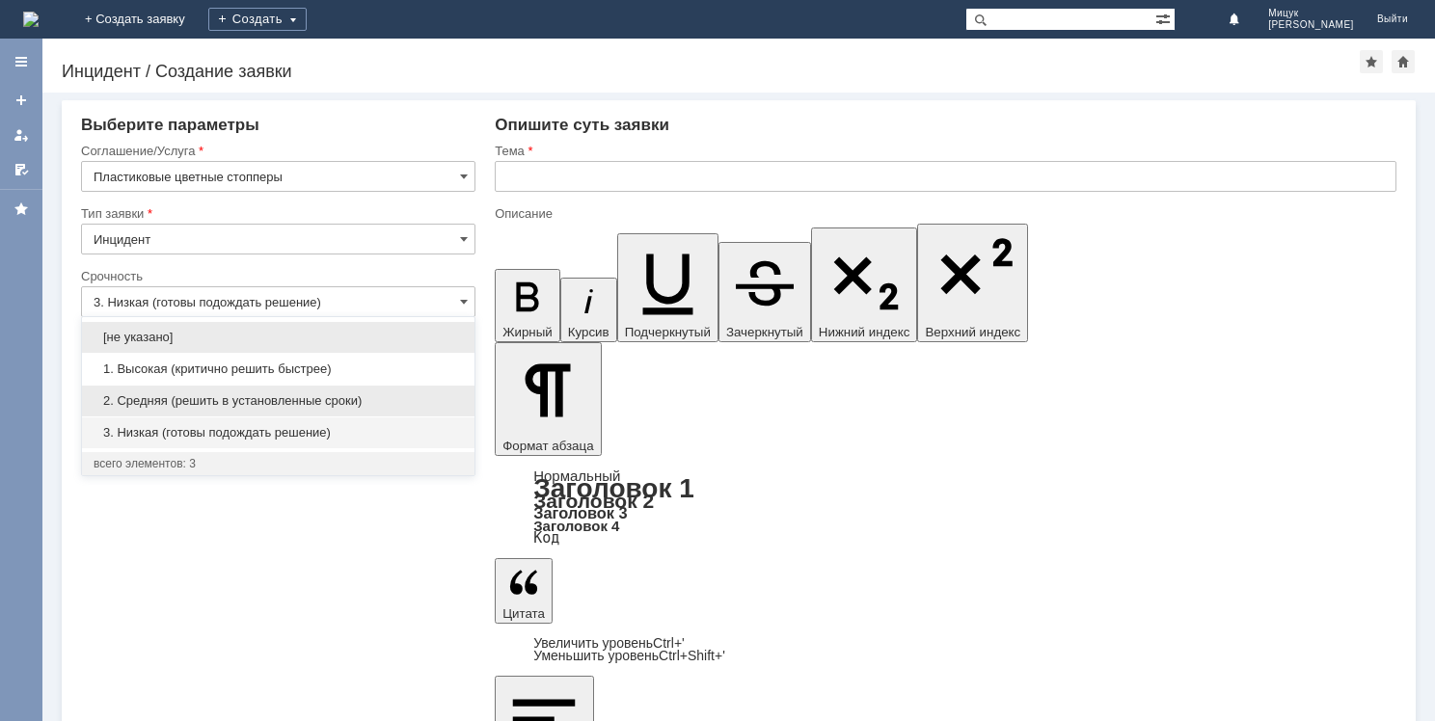
click at [305, 399] on span "2. Средняя (решить в установленные сроки)" at bounding box center [278, 400] width 369 height 15
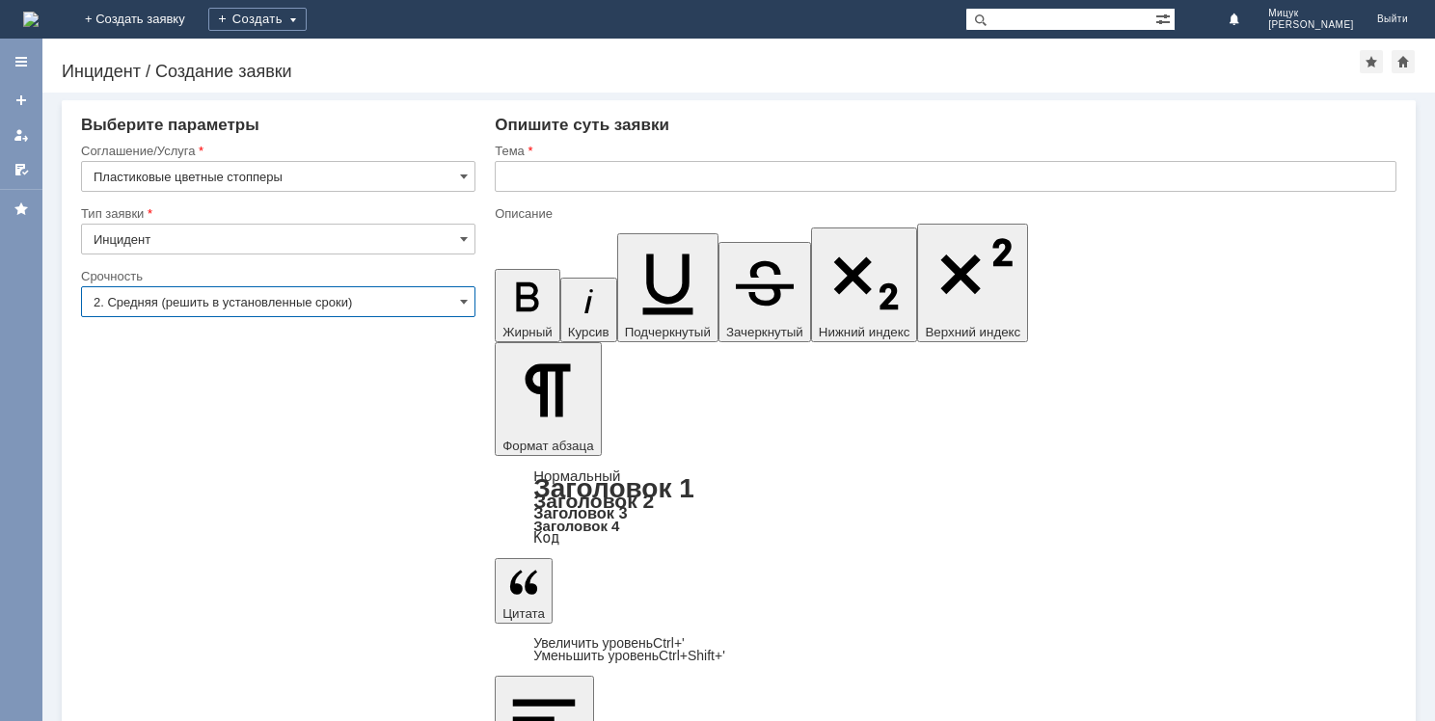
type input "2. Средняя (решить в установленные сроки)"
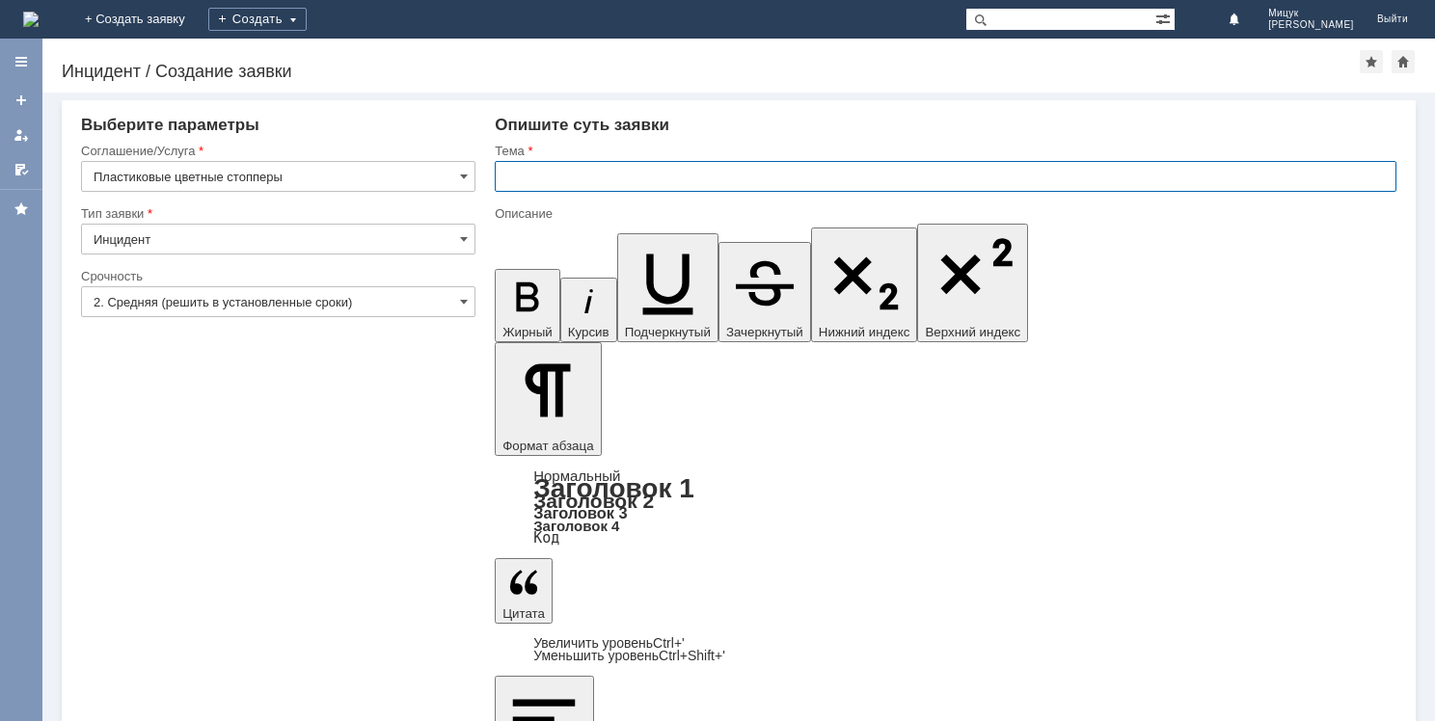
click at [570, 167] on input "text" at bounding box center [946, 176] width 902 height 31
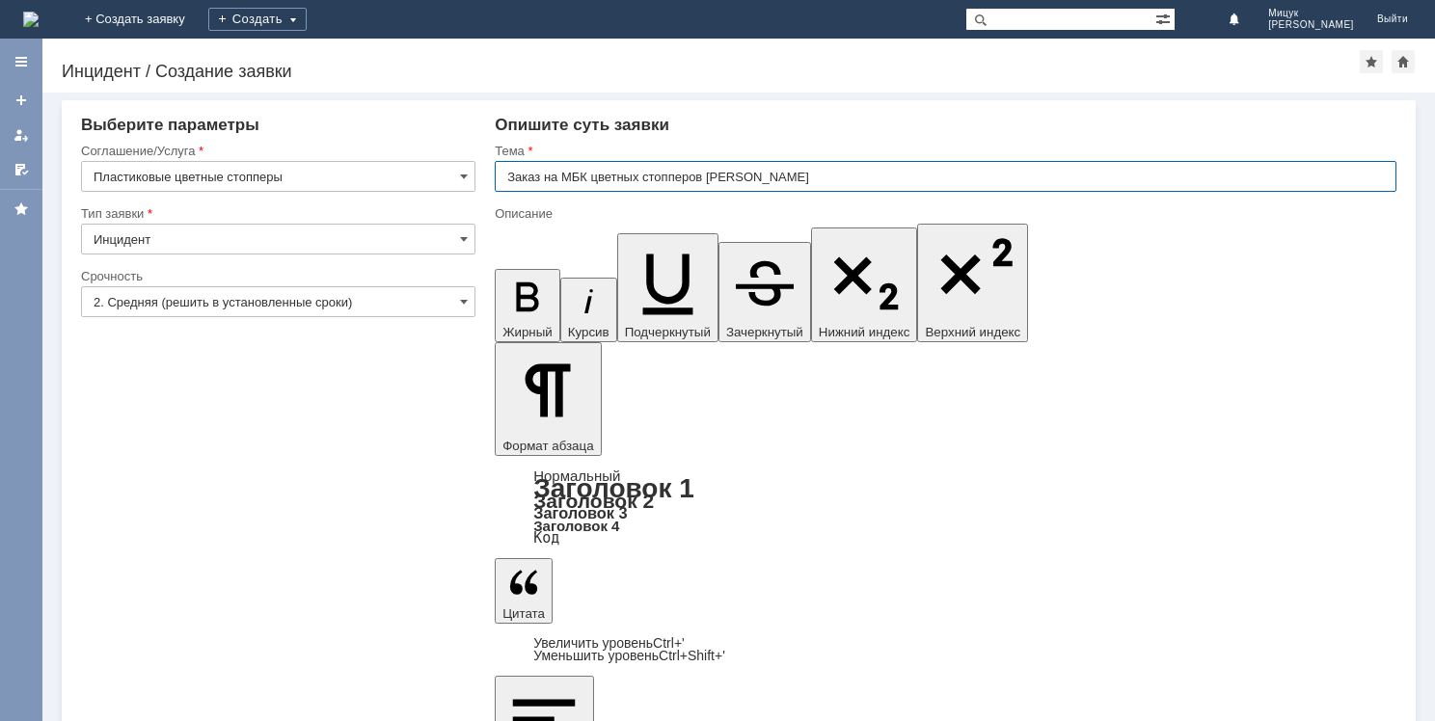
click at [788, 174] on input "Заказ на МБК цветных стопперов [PERSON_NAME]" at bounding box center [946, 176] width 902 height 31
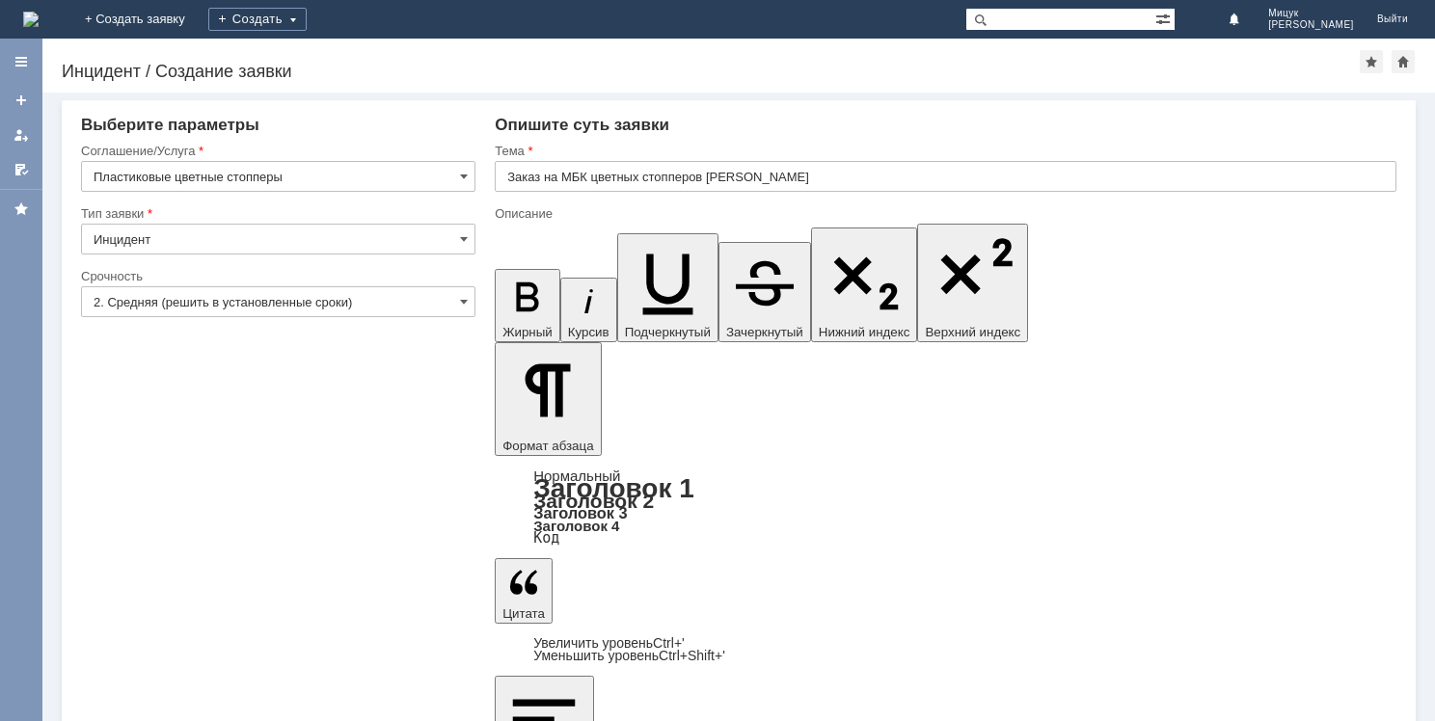
click at [754, 216] on div "Описание" at bounding box center [944, 213] width 898 height 13
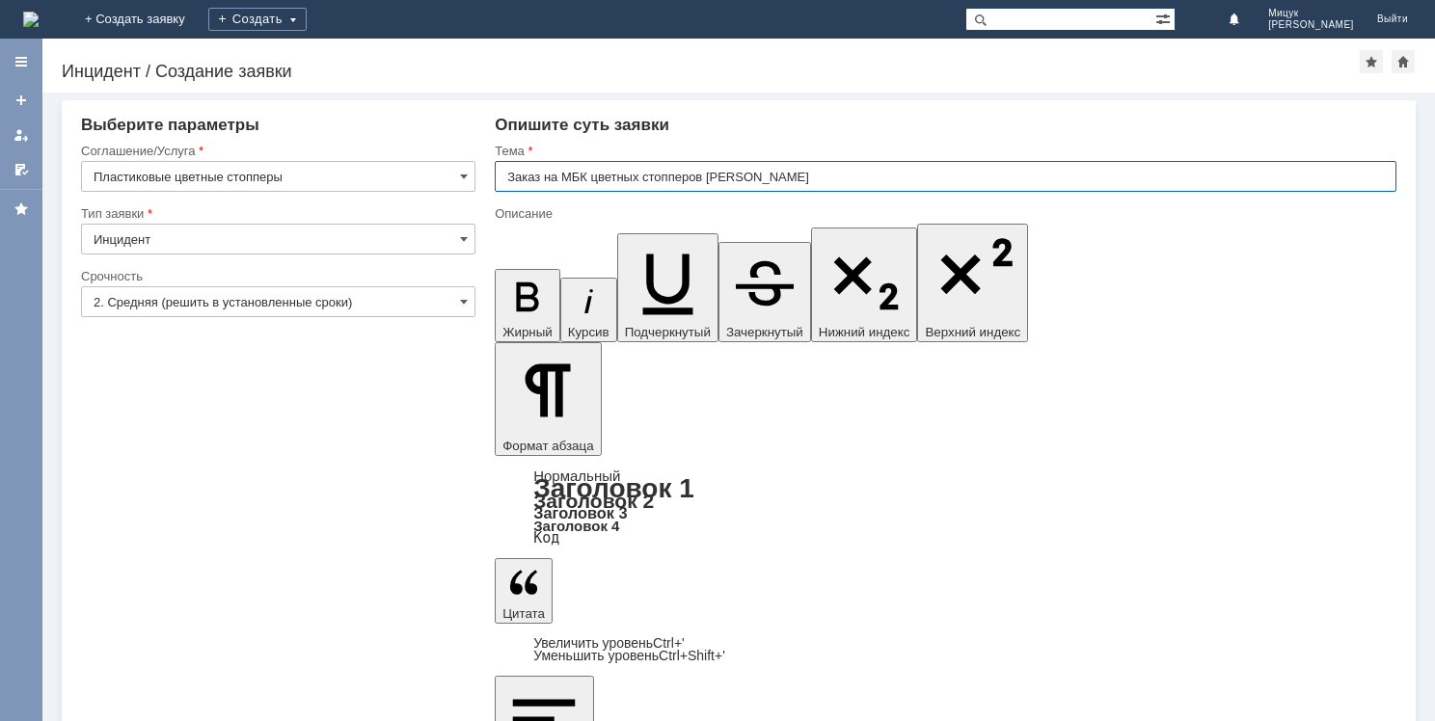
click at [795, 174] on input "Заказ на МБК цветных стопперов [PERSON_NAME]" at bounding box center [946, 176] width 902 height 31
type input "Заказ на МБК цветных стопперов"
